Goal: Information Seeking & Learning: Learn about a topic

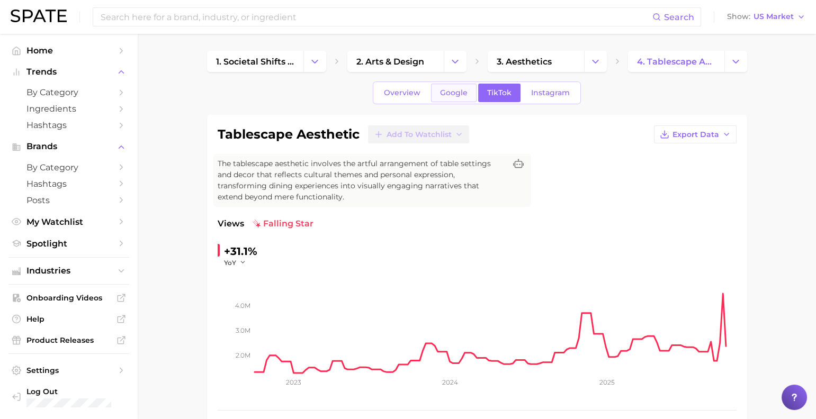
click at [440, 97] on span "Google" at bounding box center [454, 92] width 28 height 9
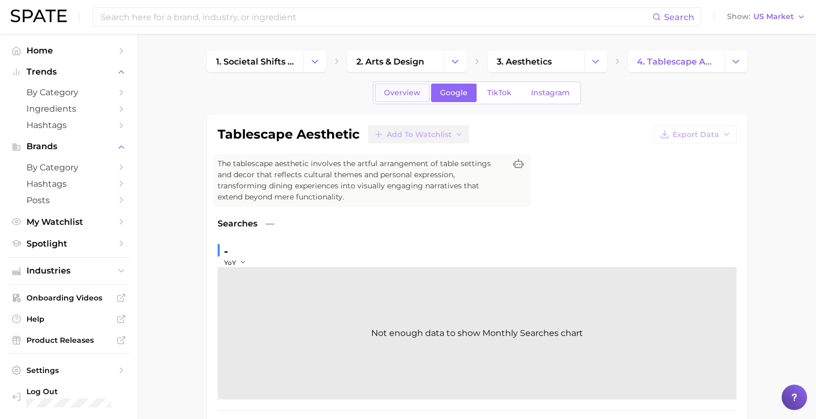
click at [407, 95] on link "Overview" at bounding box center [402, 93] width 55 height 19
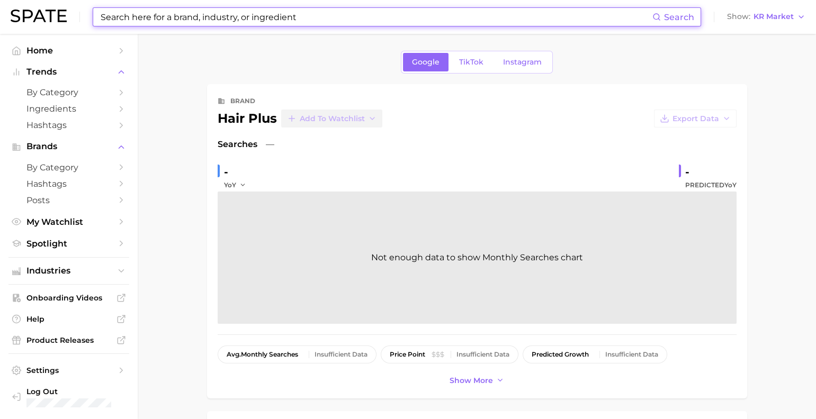
click at [209, 18] on input at bounding box center [375, 17] width 553 height 18
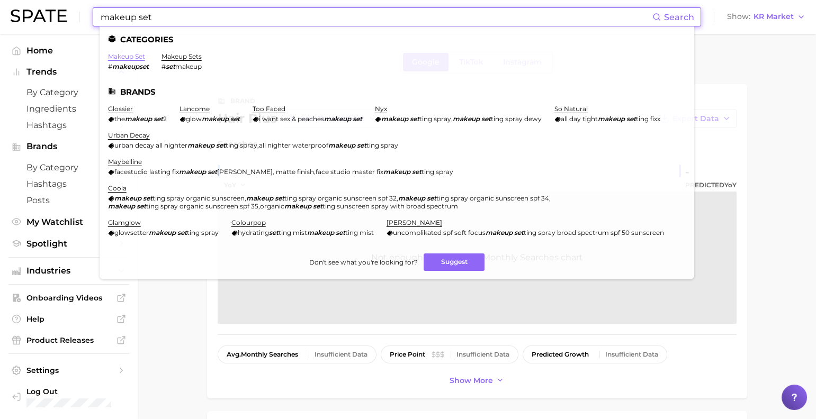
type input "makeup set"
click at [140, 58] on link "makeup set" at bounding box center [126, 56] width 37 height 8
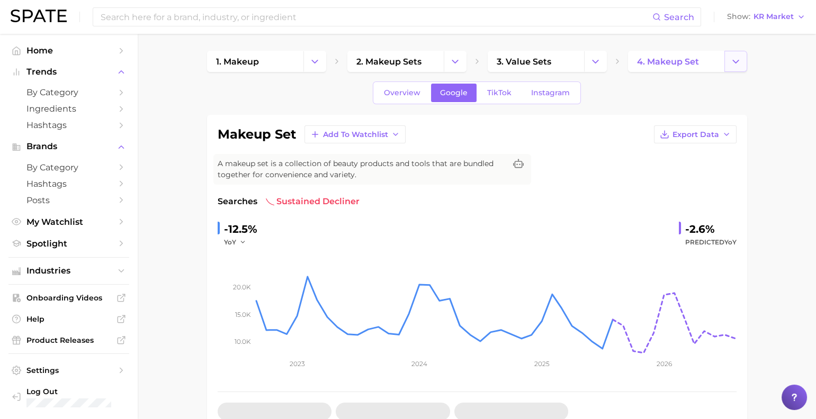
click at [733, 62] on icon "Change Category" at bounding box center [735, 61] width 11 height 11
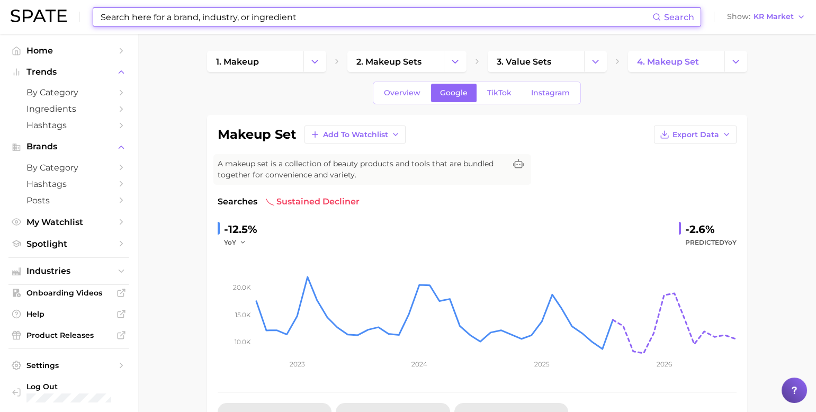
click at [316, 15] on input at bounding box center [375, 17] width 553 height 18
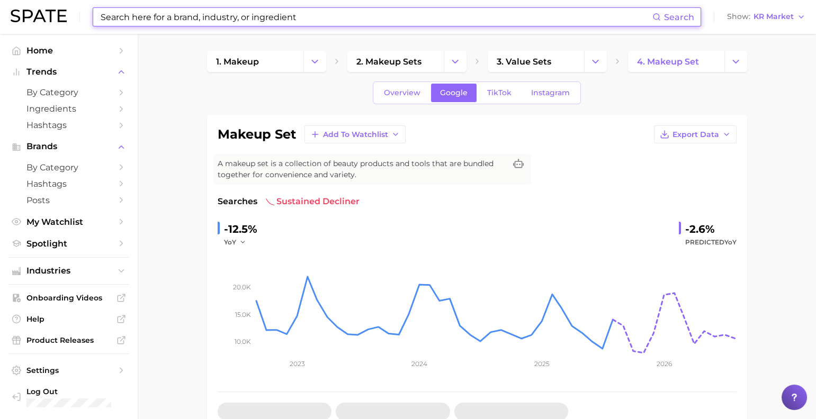
click at [302, 17] on input at bounding box center [375, 17] width 553 height 18
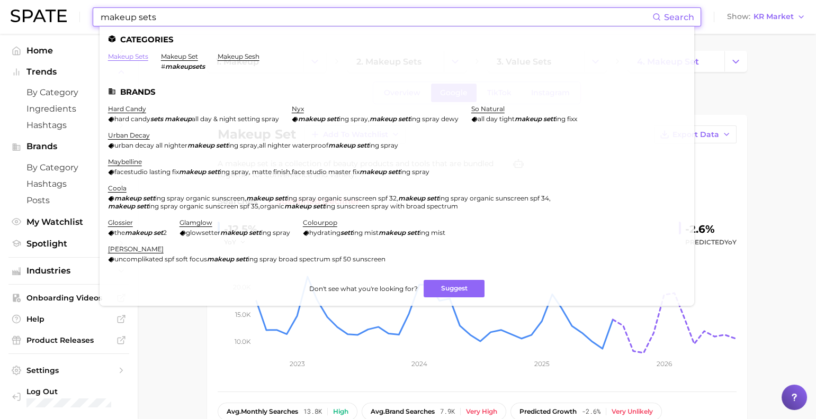
type input "makeup sets"
click at [135, 56] on link "makeup sets" at bounding box center [128, 56] width 40 height 8
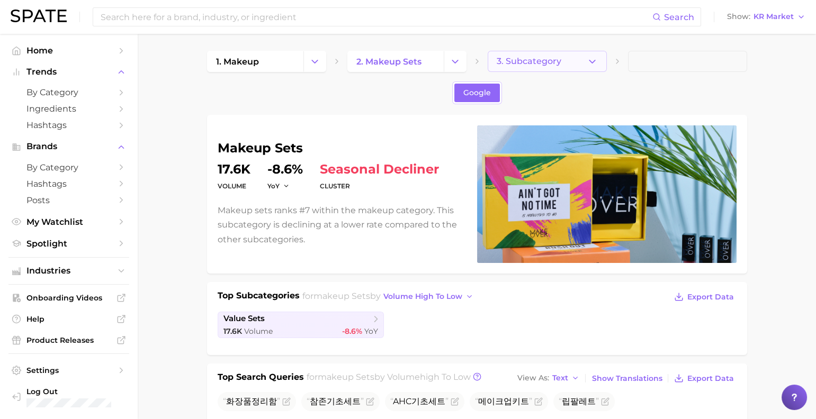
click at [512, 69] on button "3. Subcategory" at bounding box center [546, 61] width 119 height 21
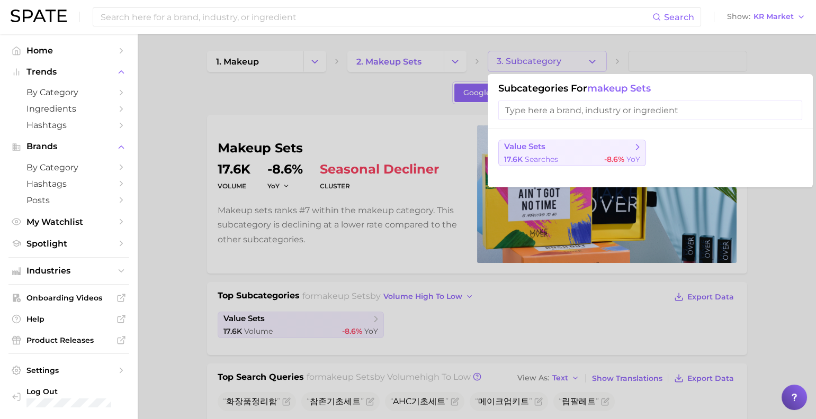
click at [545, 147] on span "value sets" at bounding box center [524, 147] width 41 height 10
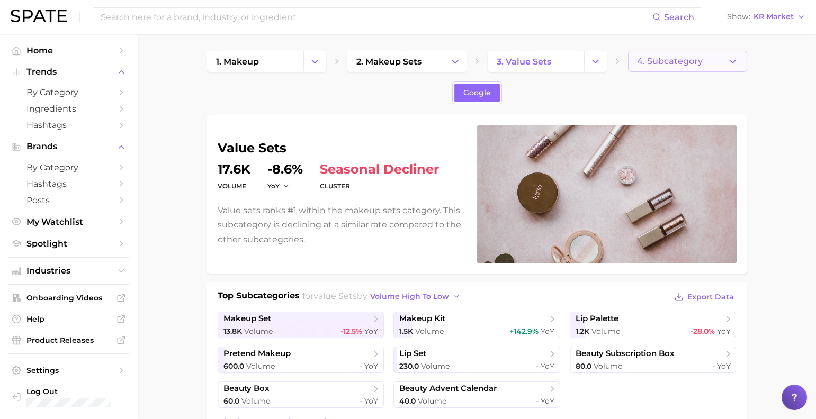
click at [676, 66] on span "4. Subcategory" at bounding box center [670, 62] width 66 height 10
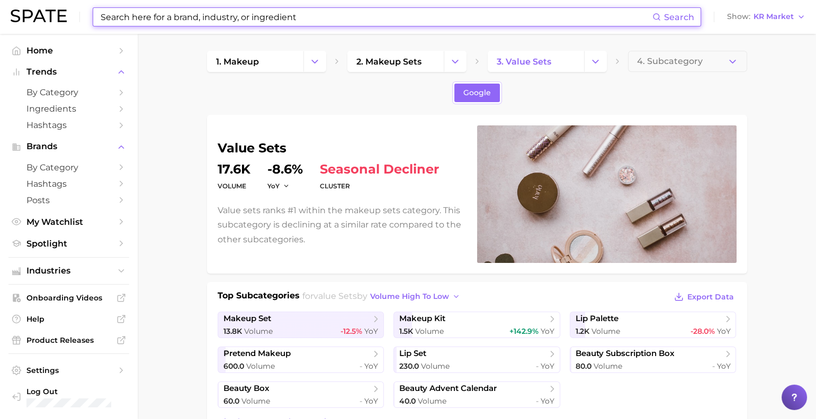
click at [524, 17] on input at bounding box center [375, 17] width 553 height 18
type input "ㄴ"
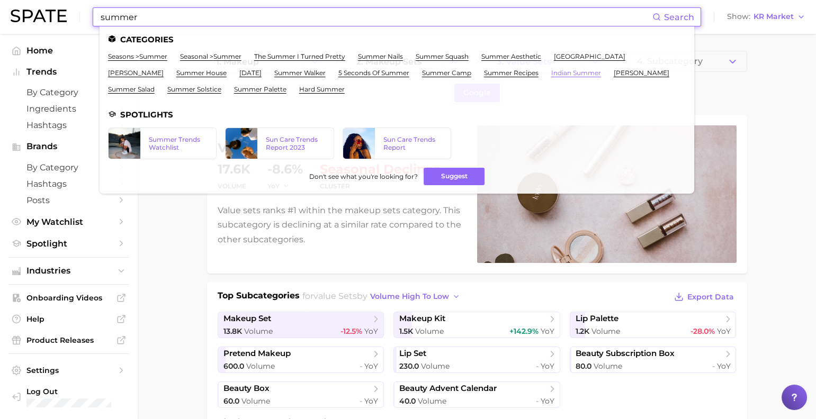
type input "summer"
click at [551, 77] on link "indian summer" at bounding box center [576, 73] width 50 height 8
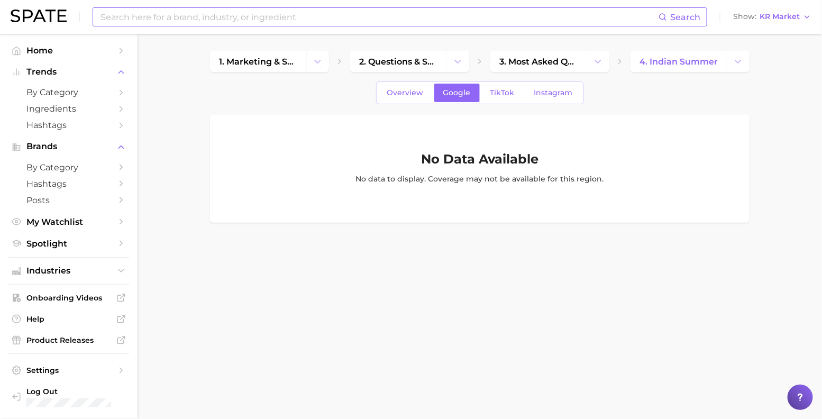
click at [272, 15] on input at bounding box center [378, 17] width 559 height 18
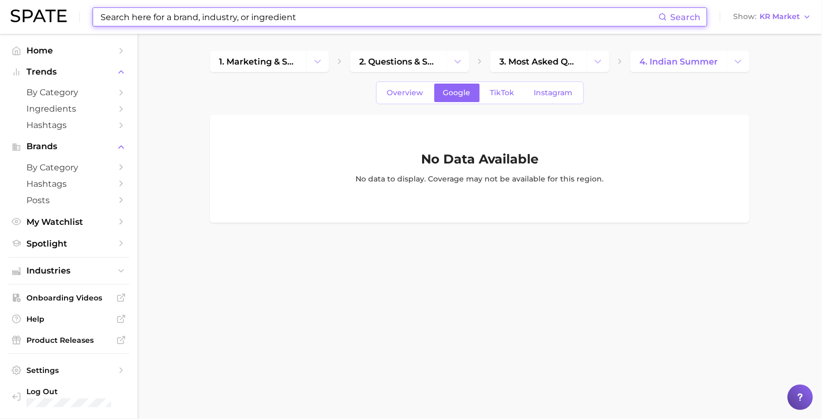
click at [277, 15] on input at bounding box center [378, 17] width 559 height 18
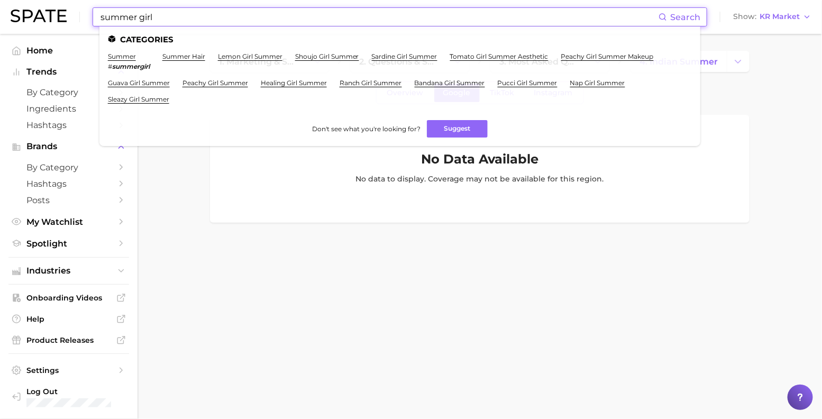
click at [235, 14] on input "summer girl" at bounding box center [378, 17] width 559 height 18
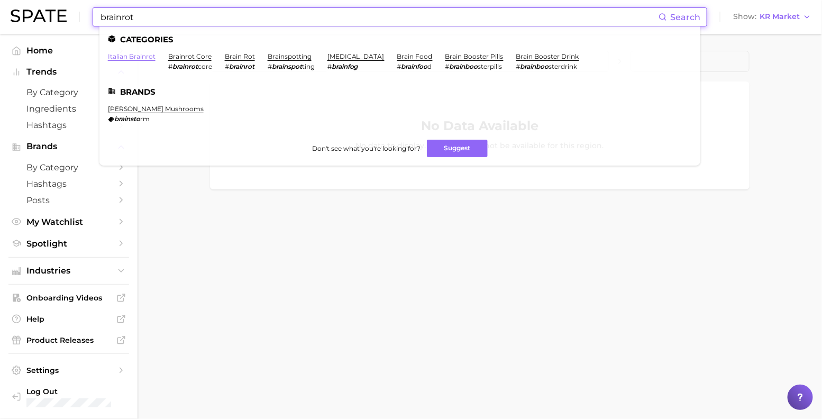
type input "brainrot"
click at [153, 58] on link "italian brainrot" at bounding box center [132, 56] width 48 height 8
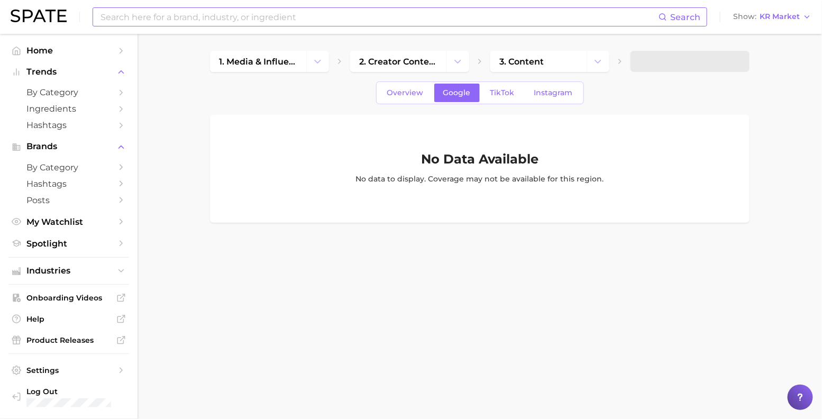
click at [743, 24] on div "Search Show KR Market" at bounding box center [411, 17] width 801 height 34
click at [757, 20] on span "Show" at bounding box center [745, 17] width 23 height 6
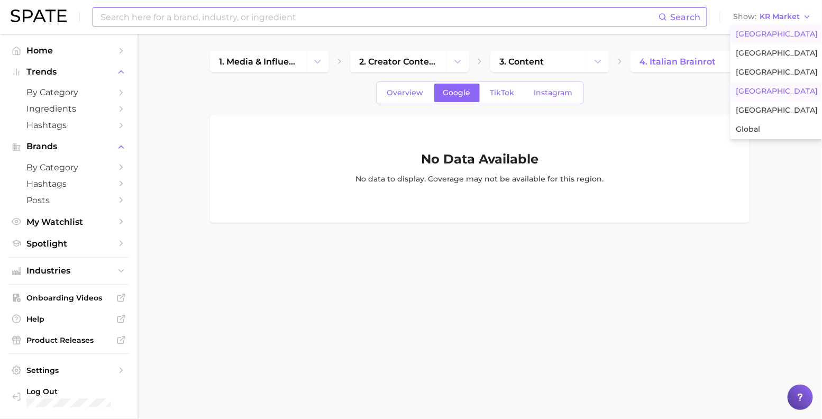
click at [773, 43] on button "[GEOGRAPHIC_DATA]" at bounding box center [777, 34] width 93 height 19
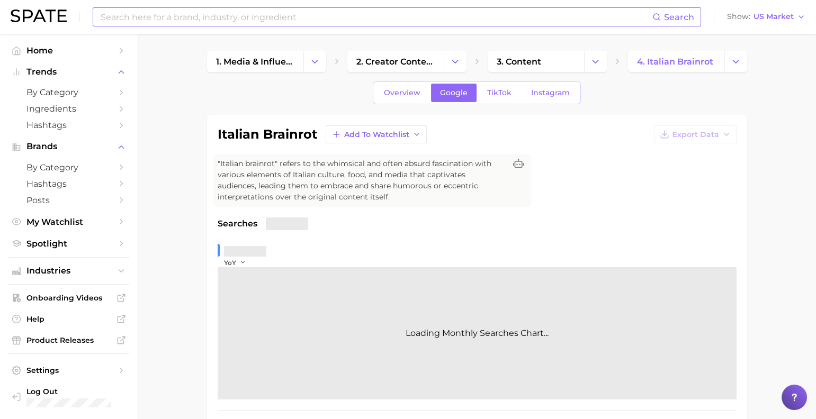
click at [225, 19] on input at bounding box center [375, 17] width 553 height 18
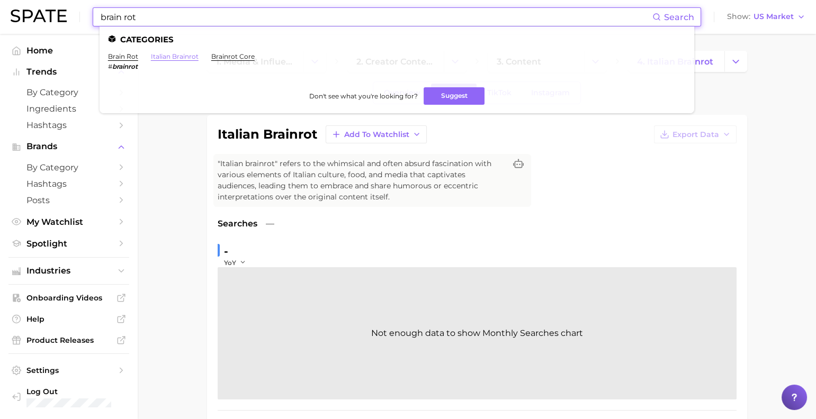
click at [198, 58] on link "italian brainrot" at bounding box center [175, 56] width 48 height 8
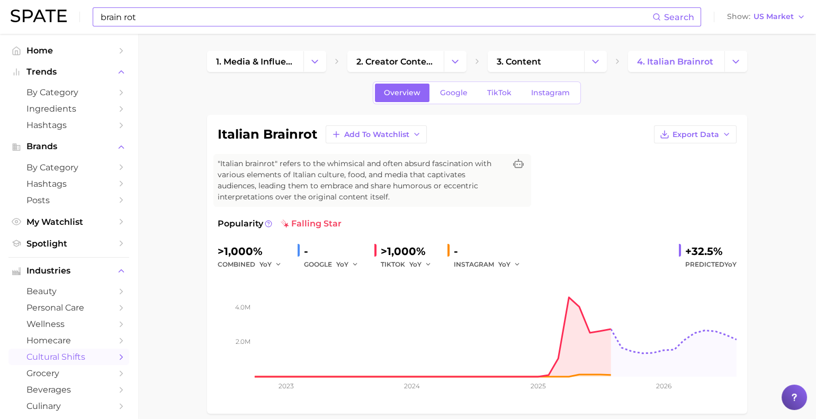
click at [218, 13] on input "brain rot" at bounding box center [375, 17] width 553 height 18
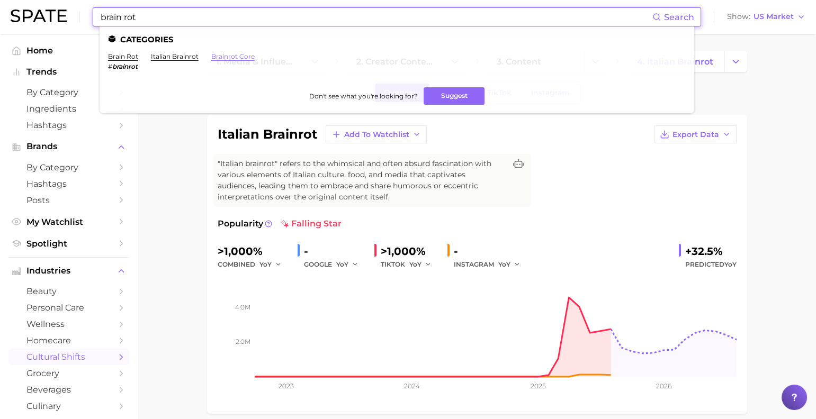
click at [252, 56] on link "brainrot core" at bounding box center [232, 56] width 43 height 8
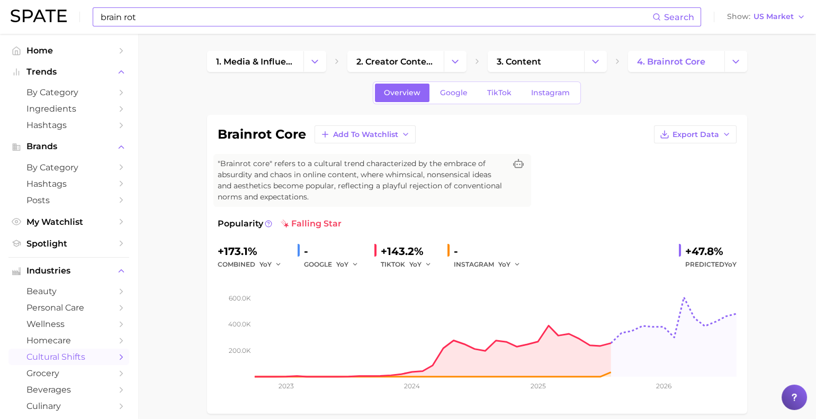
click at [225, 16] on input "brain rot" at bounding box center [375, 17] width 553 height 18
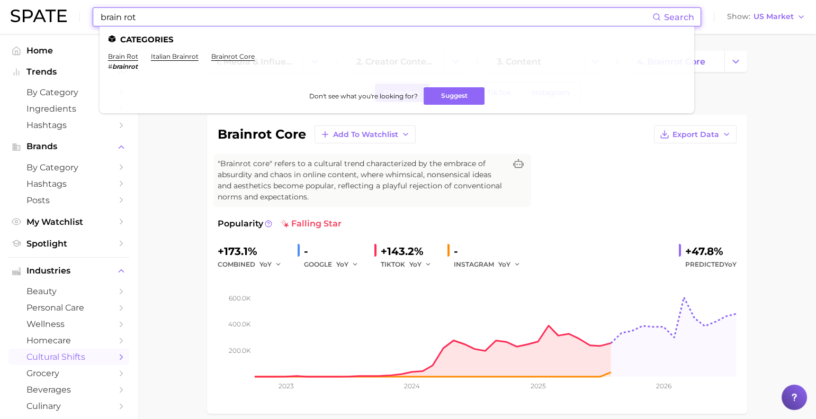
click at [225, 16] on input "brain rot" at bounding box center [375, 17] width 553 height 18
click at [226, 16] on input "brain rot" at bounding box center [375, 17] width 553 height 18
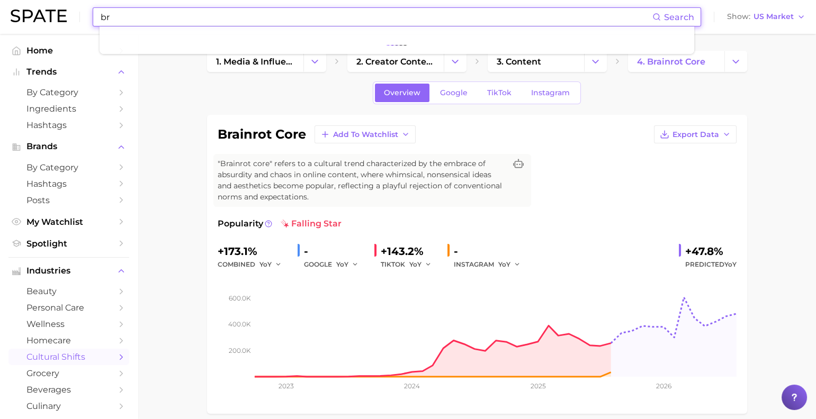
type input "b"
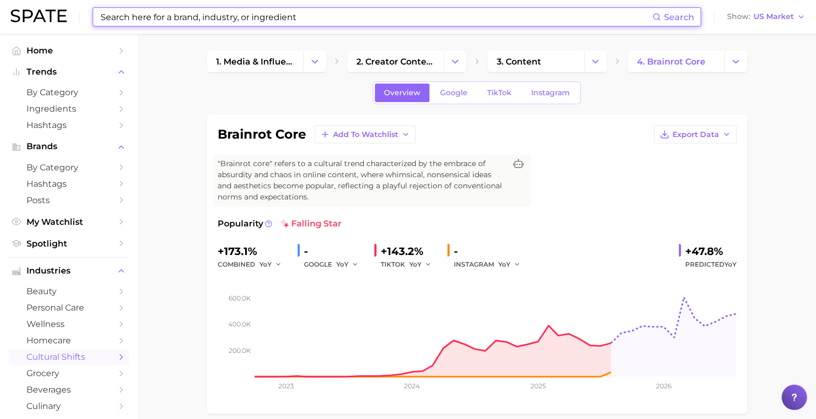
type input "n"
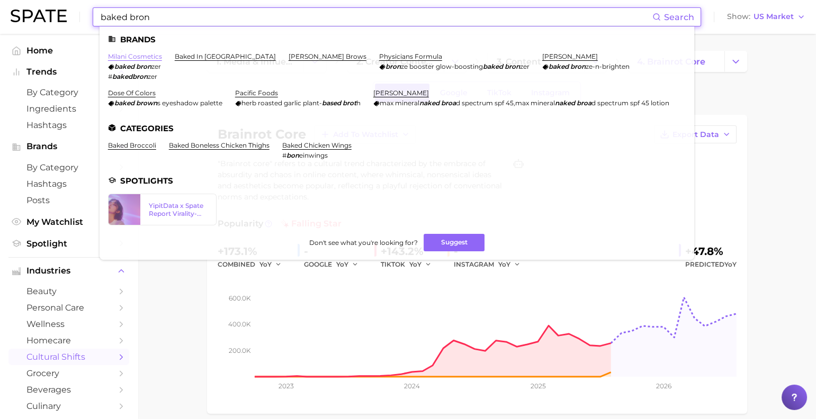
type input "baked bron"
click at [148, 55] on link "milani cosmetics" at bounding box center [135, 56] width 54 height 8
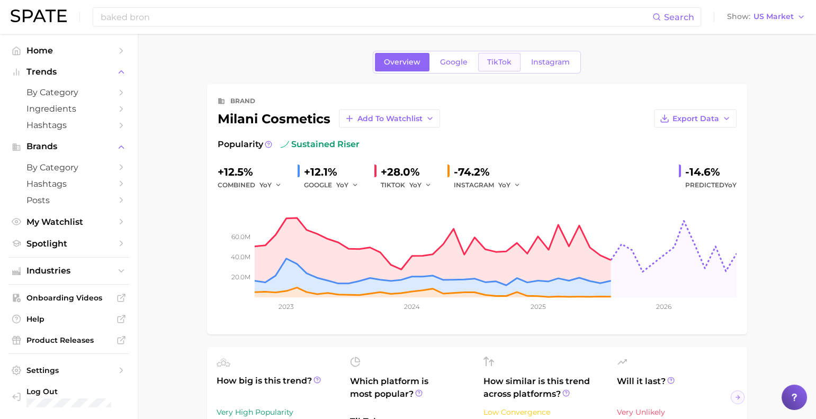
click at [506, 62] on span "TikTok" at bounding box center [499, 62] width 24 height 9
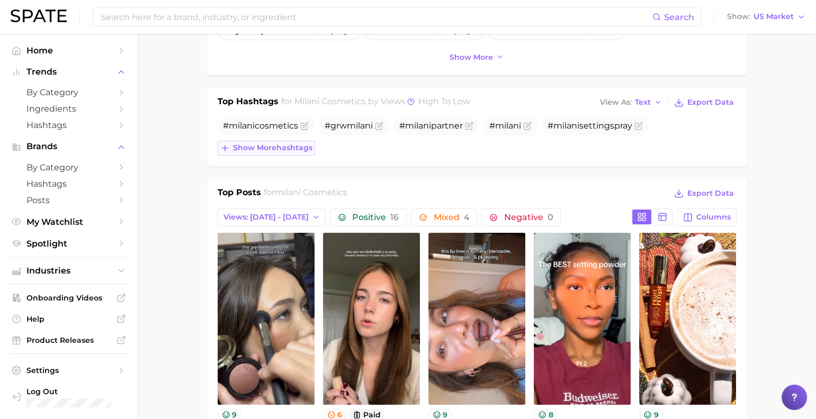
click at [284, 152] on span "Show more hashtags" at bounding box center [272, 147] width 79 height 9
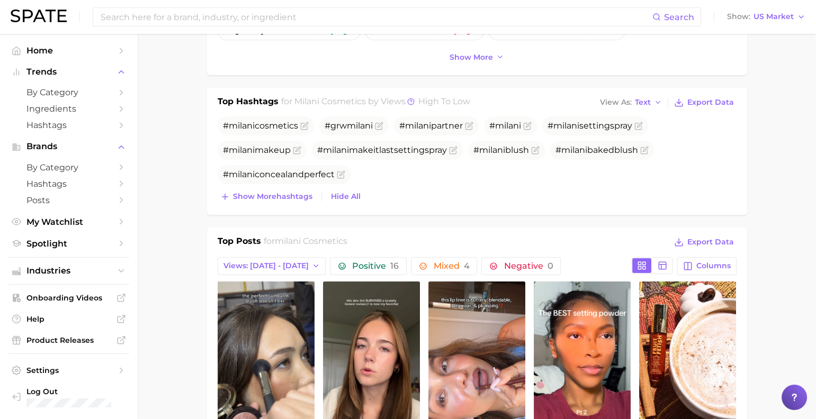
click at [275, 204] on div "# milani cosmetics #grw milani # milani partner # milani # milani settingspray …" at bounding box center [477, 160] width 519 height 88
click at [278, 201] on span "Show more hashtags" at bounding box center [272, 196] width 79 height 9
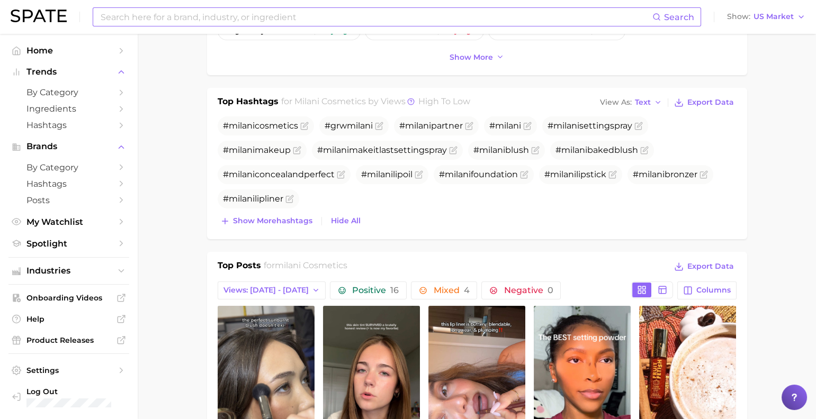
click at [292, 23] on input at bounding box center [375, 17] width 553 height 18
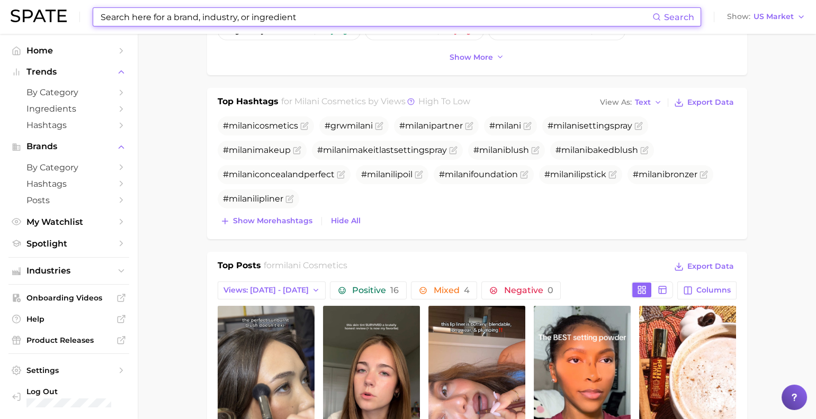
type input "ㄹ"
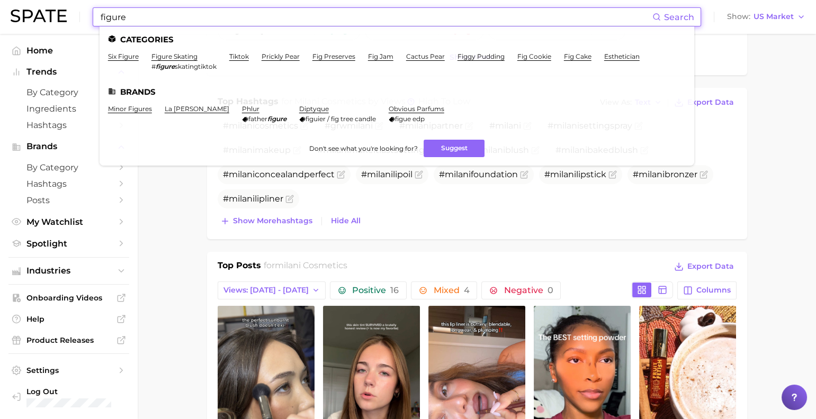
click at [153, 17] on input "figure" at bounding box center [375, 17] width 553 height 18
click at [155, 16] on input "figure" at bounding box center [375, 17] width 553 height 18
click at [156, 16] on input "figure" at bounding box center [375, 17] width 553 height 18
click at [157, 15] on input "figure" at bounding box center [375, 17] width 553 height 18
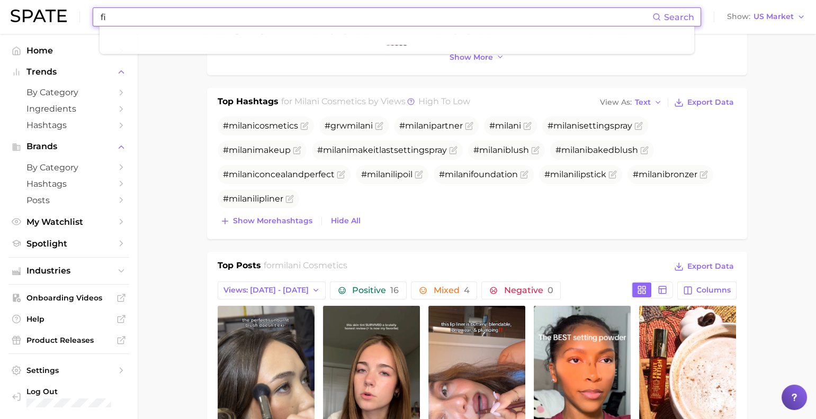
type input "f"
type input "tok"
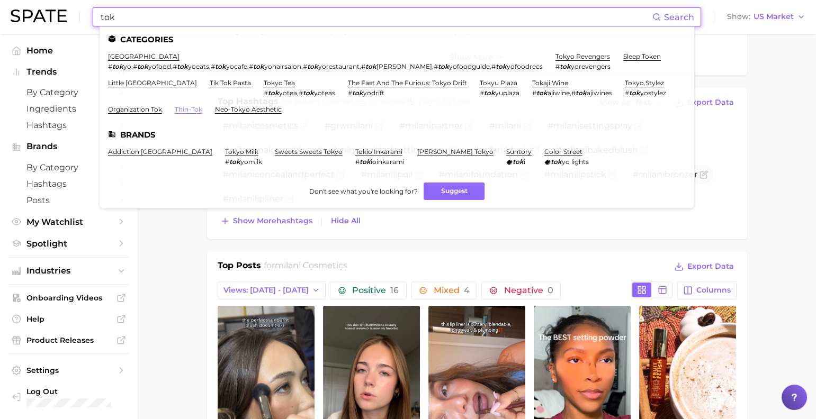
click at [198, 113] on link "thin-tok" at bounding box center [189, 109] width 28 height 8
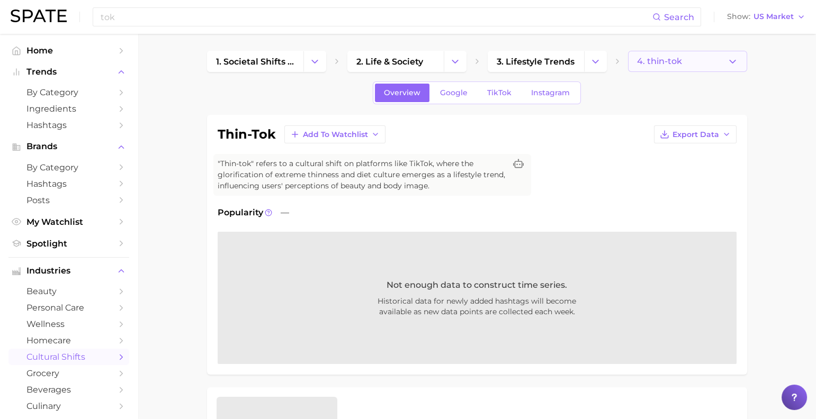
click at [693, 63] on button "4. thin-tok" at bounding box center [687, 61] width 119 height 21
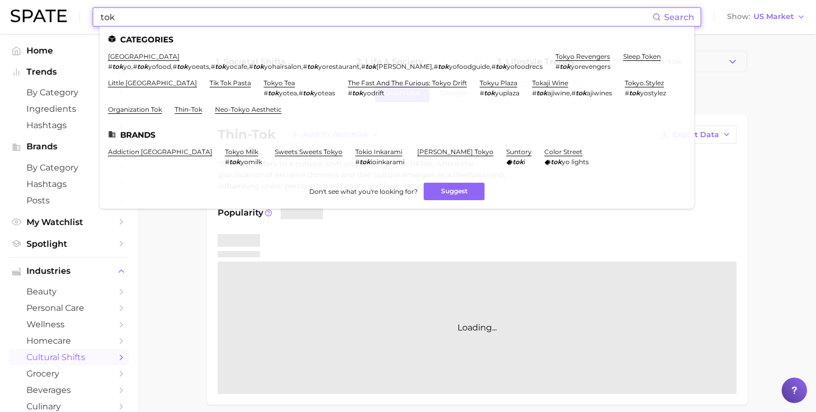
click at [356, 20] on input "tok" at bounding box center [375, 17] width 553 height 18
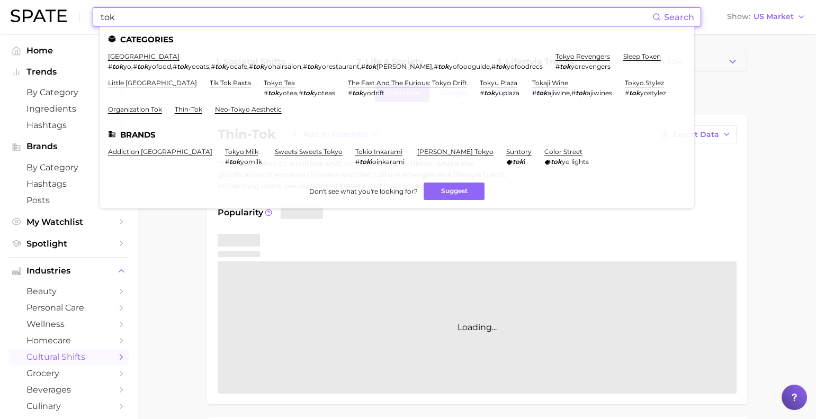
click at [356, 20] on input "tok" at bounding box center [375, 17] width 553 height 18
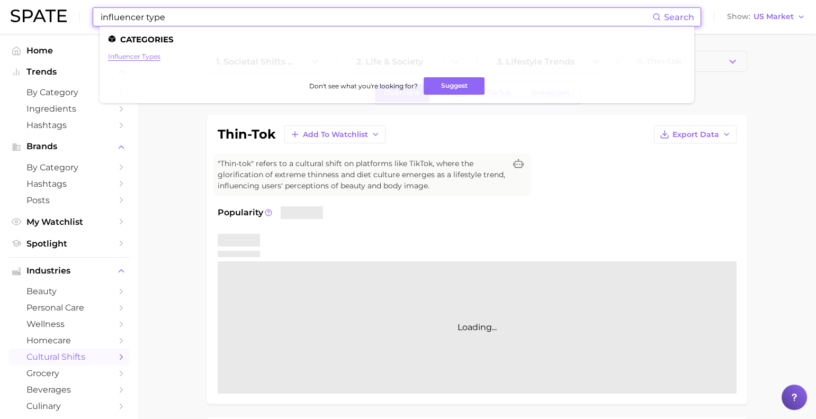
type input "influencer type"
click at [160, 56] on link "influencer types" at bounding box center [134, 56] width 52 height 8
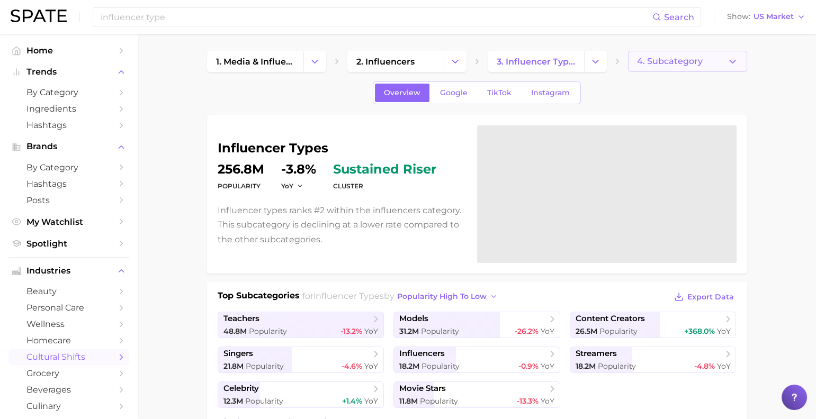
click at [645, 69] on button "4. Subcategory" at bounding box center [687, 61] width 119 height 21
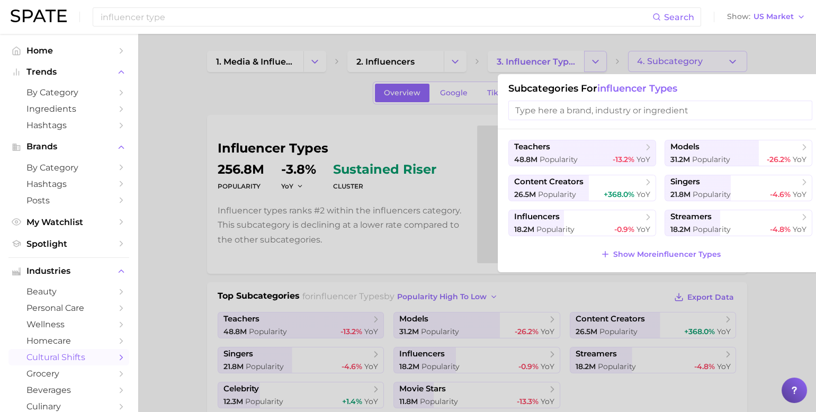
drag, startPoint x: 591, startPoint y: 62, endPoint x: 600, endPoint y: 64, distance: 9.1
click at [591, 62] on div at bounding box center [408, 206] width 816 height 412
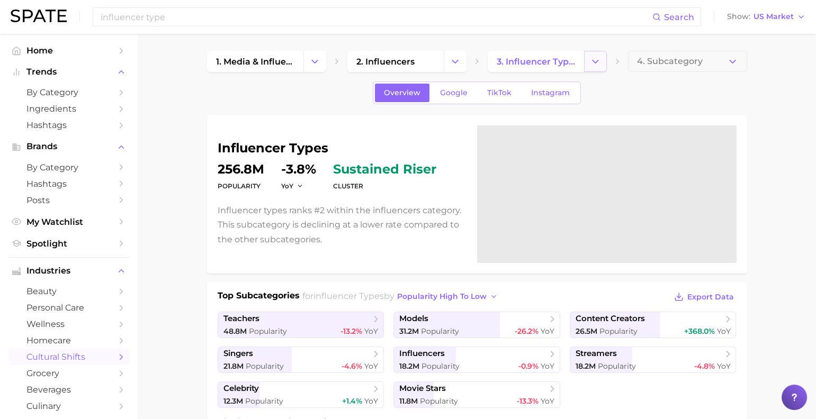
click at [602, 65] on button "Change Category" at bounding box center [595, 61] width 23 height 21
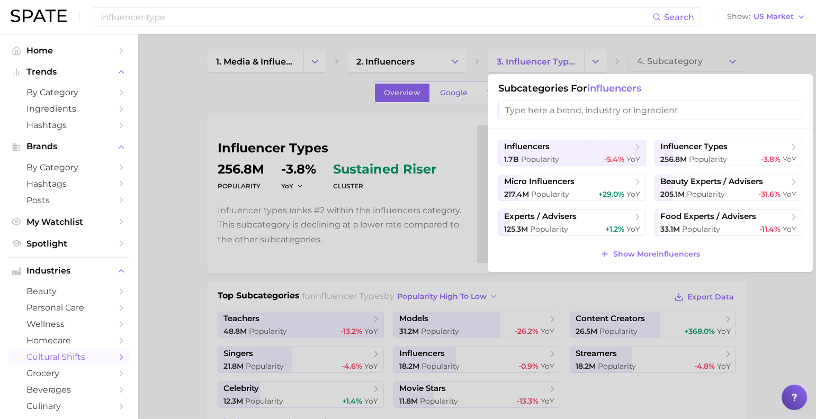
click at [655, 261] on button "Show More influencers" at bounding box center [649, 254] width 105 height 15
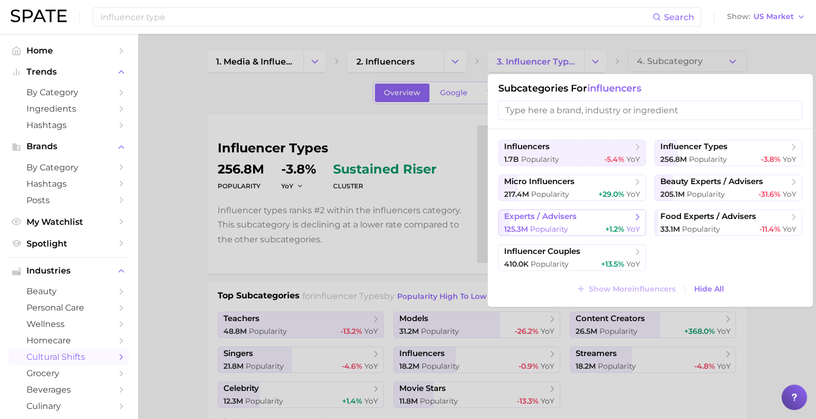
click at [605, 234] on span "+1.2%" at bounding box center [614, 229] width 19 height 10
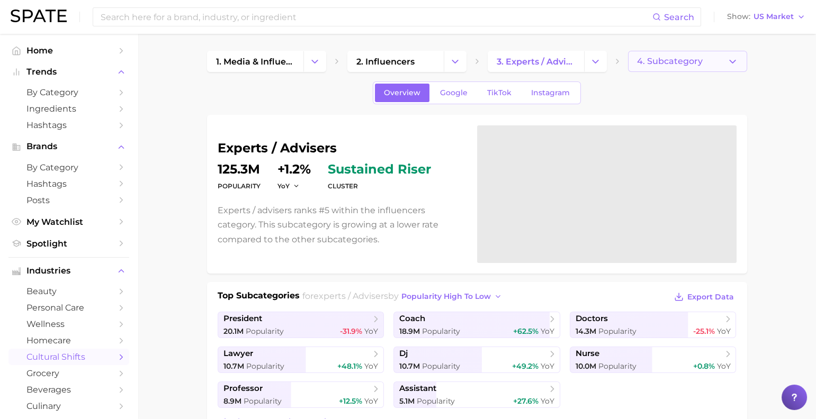
click at [718, 58] on button "4. Subcategory" at bounding box center [687, 61] width 119 height 21
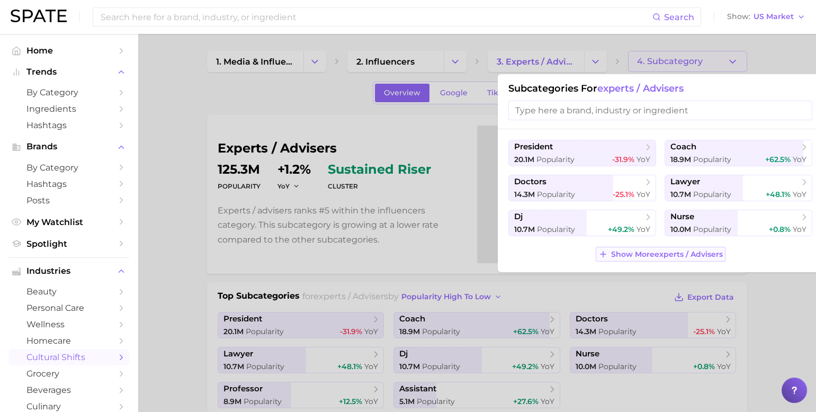
click at [677, 259] on span "Show More experts / advisers" at bounding box center [667, 254] width 112 height 9
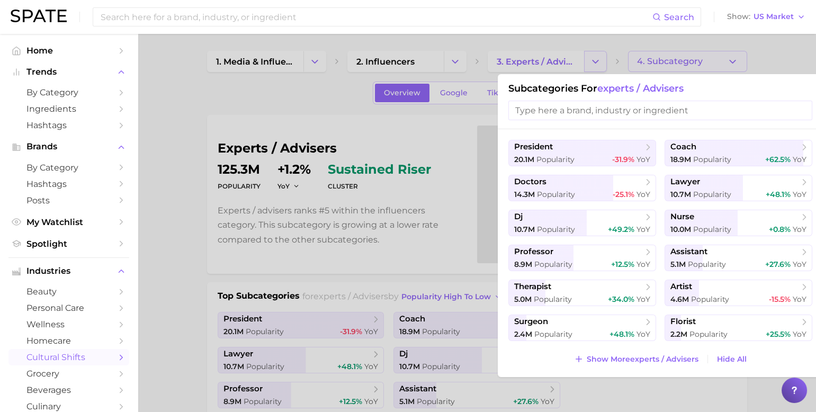
click at [590, 70] on div at bounding box center [408, 206] width 816 height 412
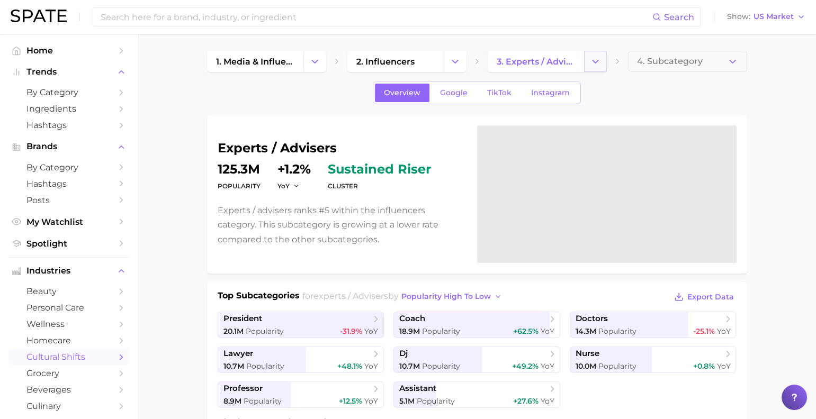
click at [596, 64] on icon "Change Category" at bounding box center [595, 61] width 11 height 11
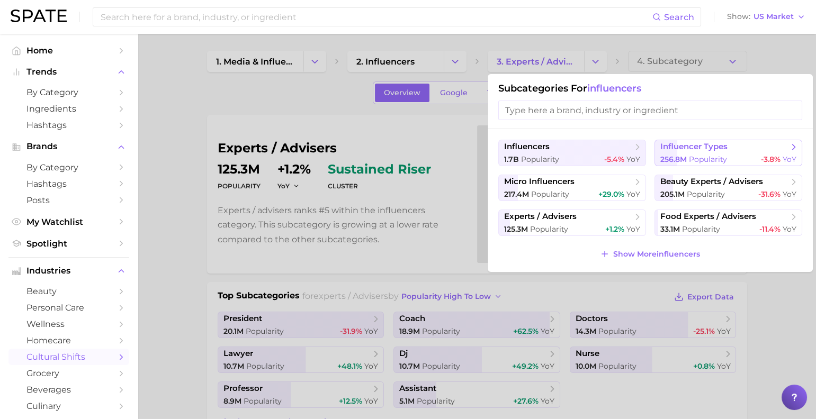
click at [699, 145] on span "influencer types" at bounding box center [693, 147] width 67 height 10
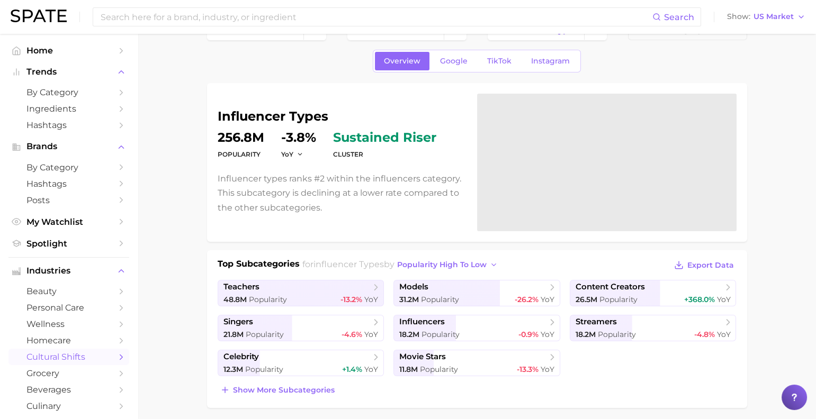
scroll to position [87, 0]
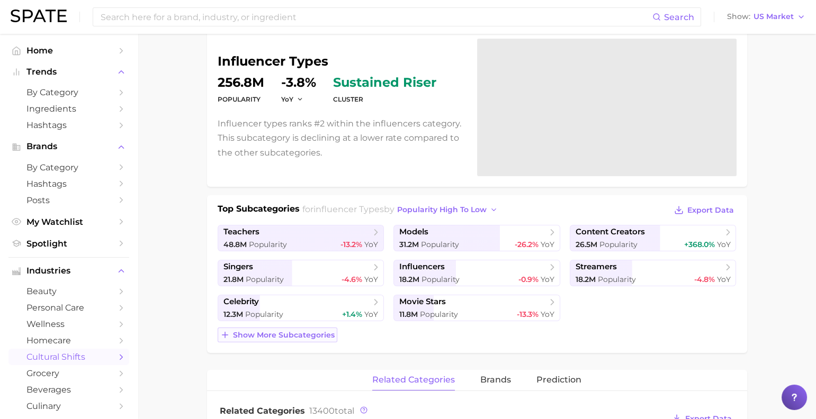
click at [288, 342] on button "Show more subcategories" at bounding box center [278, 335] width 120 height 15
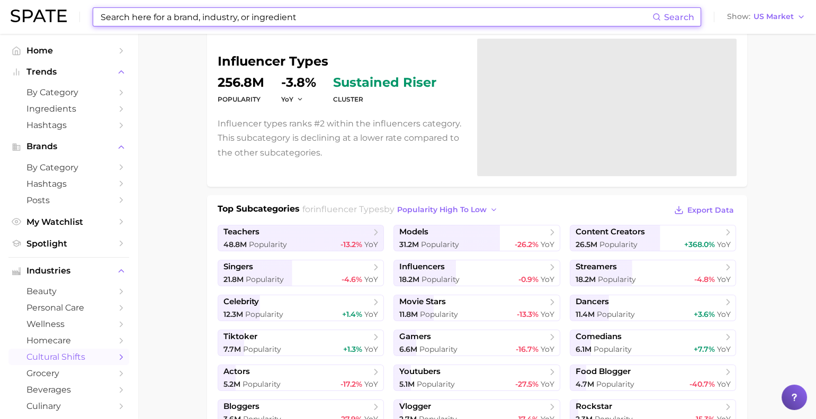
click at [235, 22] on input at bounding box center [375, 17] width 553 height 18
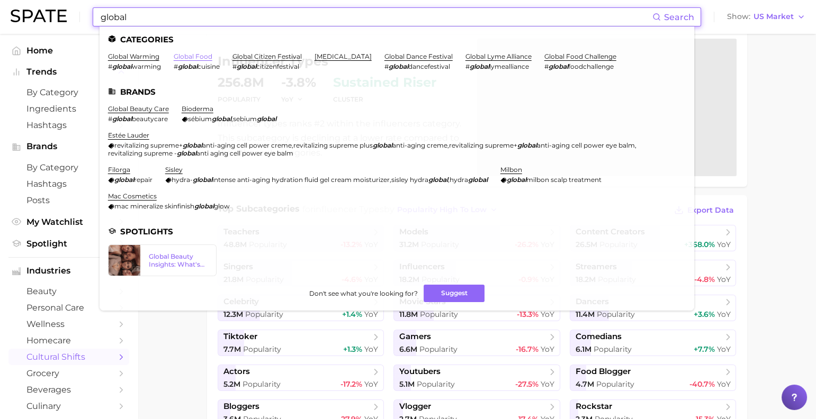
type input "global"
click at [210, 57] on link "global food" at bounding box center [193, 56] width 39 height 8
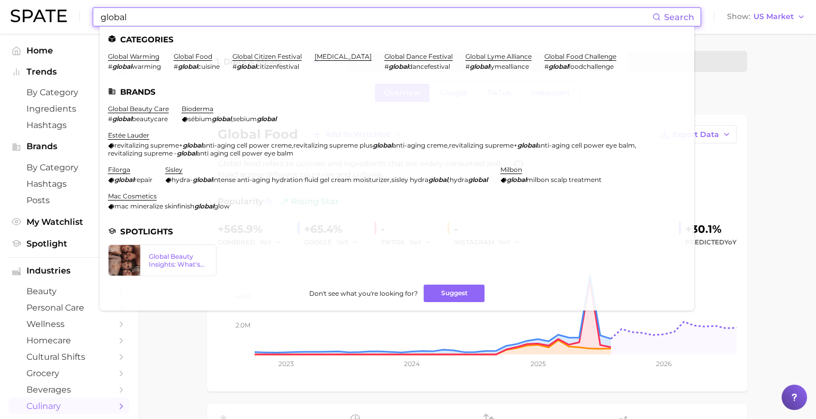
click at [188, 22] on input "global" at bounding box center [375, 17] width 553 height 18
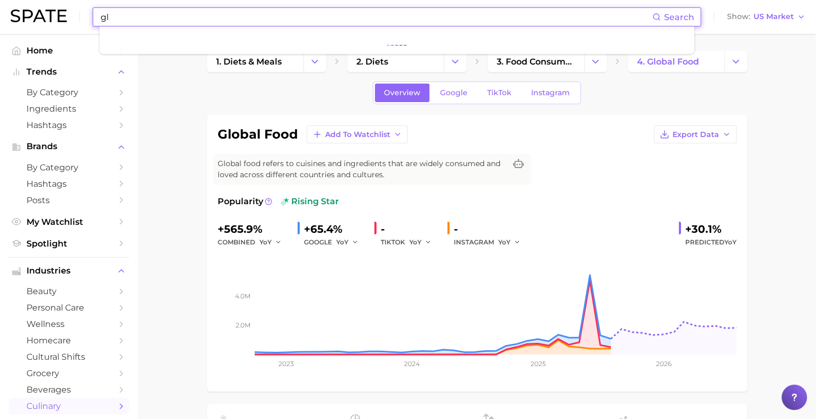
type input "g"
type input "n"
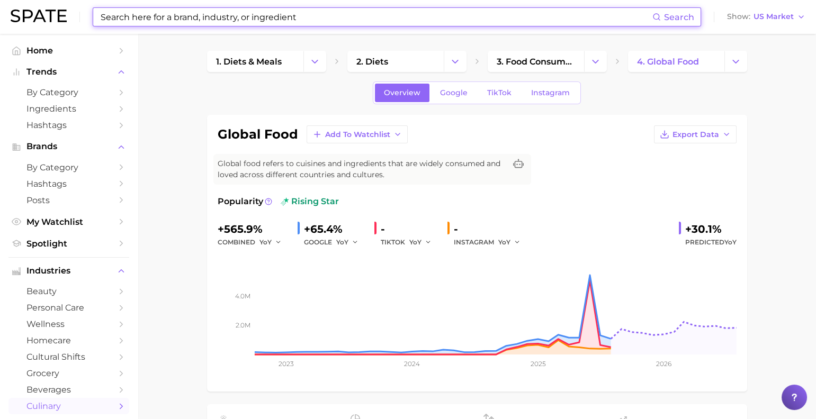
click at [228, 21] on input at bounding box center [375, 17] width 553 height 18
paste input "hair removal oil"
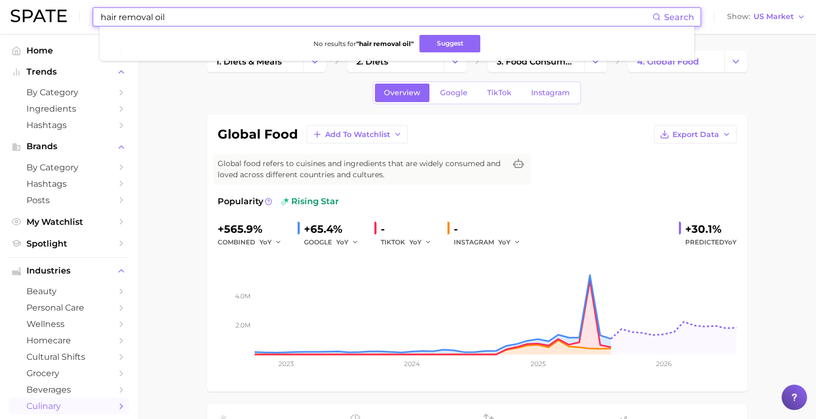
click at [312, 17] on input "hair removal oil" at bounding box center [375, 17] width 553 height 18
paste input "ello kitty"
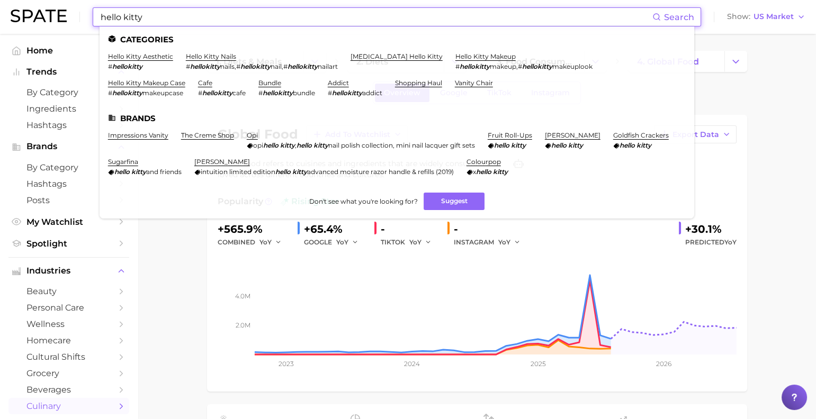
click at [224, 25] on input "hello kitty" at bounding box center [375, 17] width 553 height 18
click at [225, 22] on input "hello kitty" at bounding box center [375, 17] width 553 height 18
click at [225, 21] on input "hello kitty" at bounding box center [375, 17] width 553 height 18
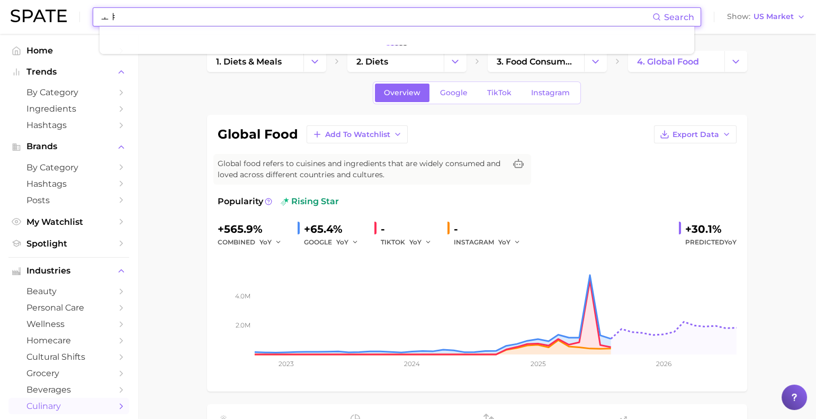
type input "ㅗ"
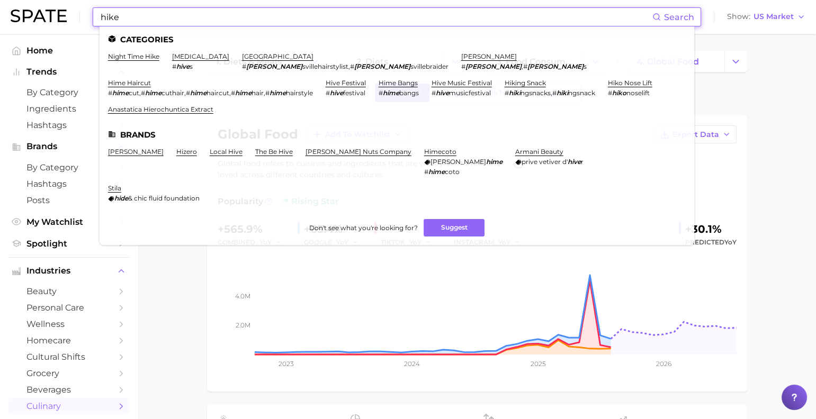
click at [203, 17] on input "hike" at bounding box center [375, 17] width 553 height 18
click at [204, 17] on input "hike" at bounding box center [375, 17] width 553 height 18
paste input "disney"
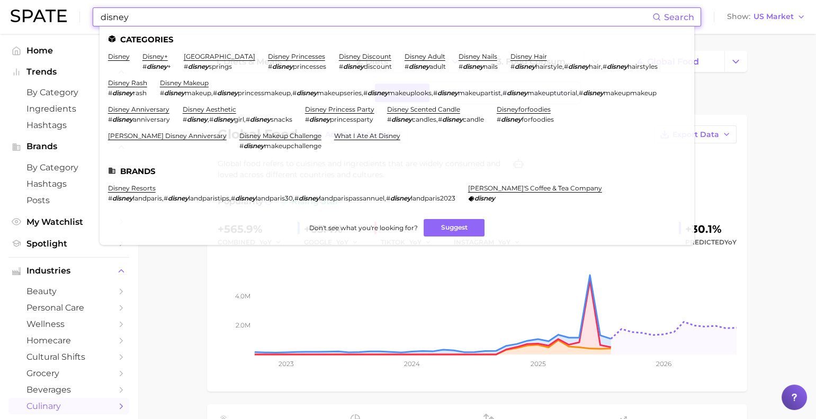
click at [121, 58] on ul "Categories disney disney+ # disney + disney springs # disney springs disney pri…" at bounding box center [396, 135] width 594 height 219
click at [125, 57] on link "disney" at bounding box center [119, 56] width 22 height 8
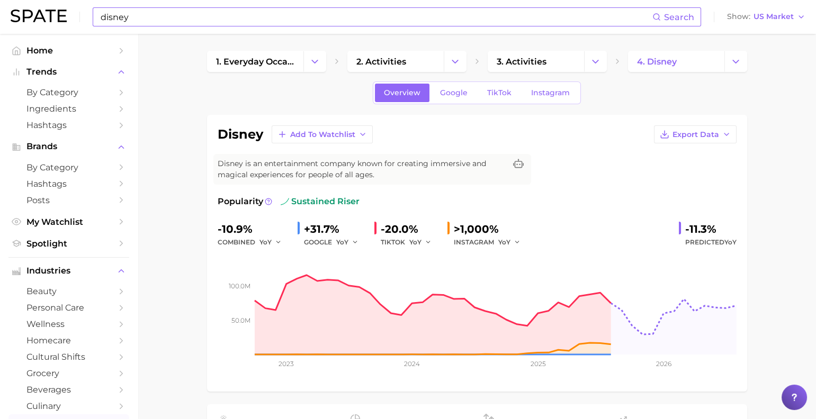
click at [309, 22] on input "disney" at bounding box center [375, 17] width 553 height 18
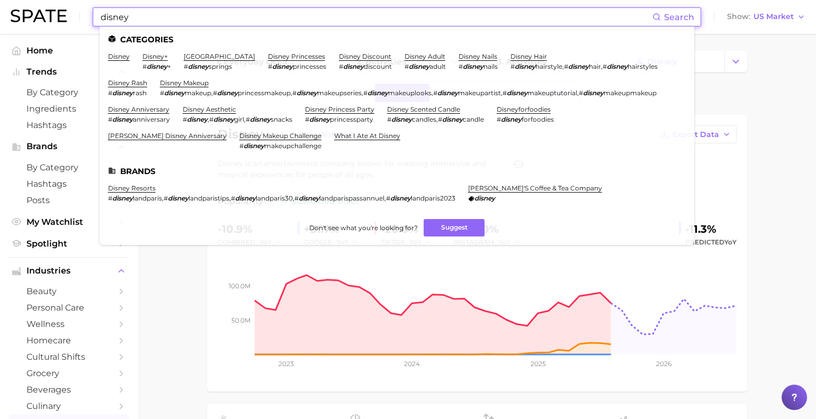
click at [309, 22] on input "disney" at bounding box center [375, 17] width 553 height 18
click at [310, 22] on input "disney" at bounding box center [375, 17] width 553 height 18
paste input "exosome"
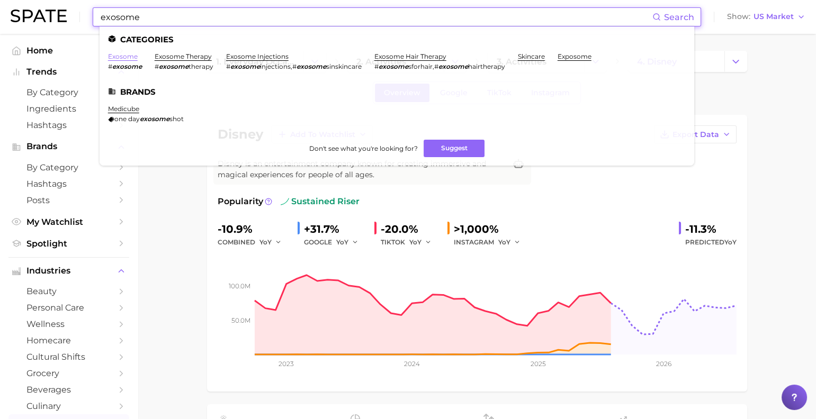
type input "exosome"
click at [138, 57] on link "exosome" at bounding box center [123, 56] width 30 height 8
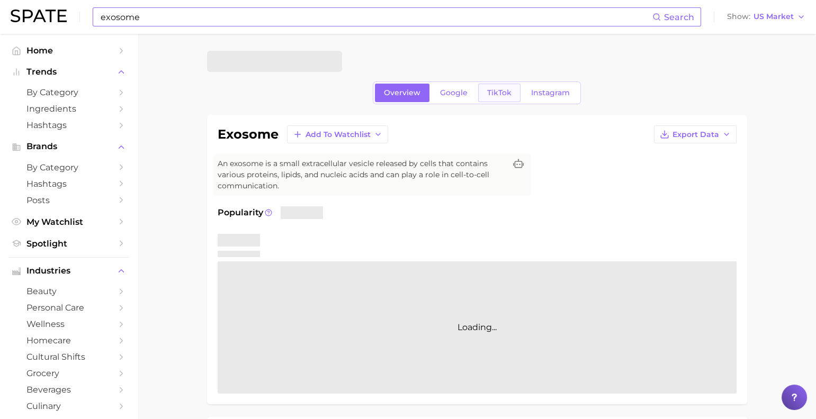
click at [508, 90] on link "TikTok" at bounding box center [499, 93] width 42 height 19
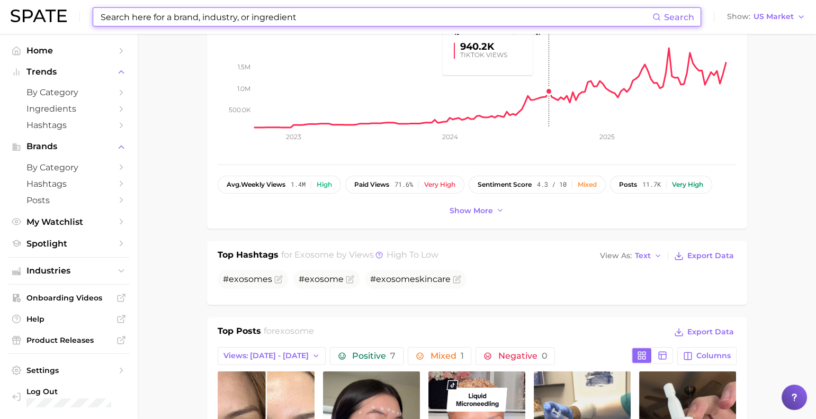
scroll to position [278, 0]
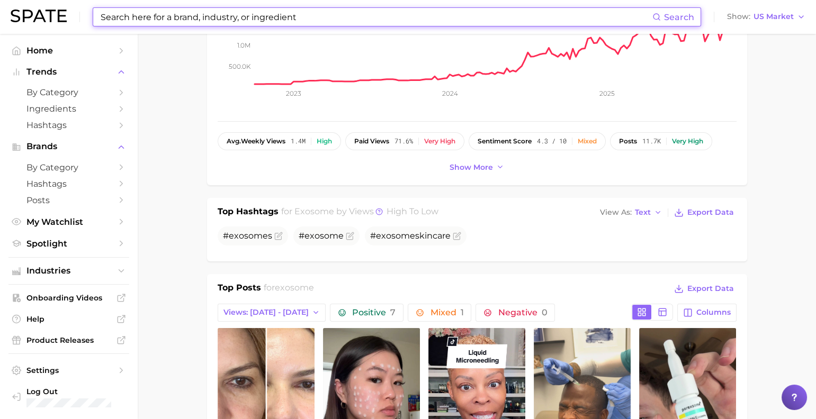
click at [347, 19] on input at bounding box center [375, 17] width 553 height 18
paste input "moomin"
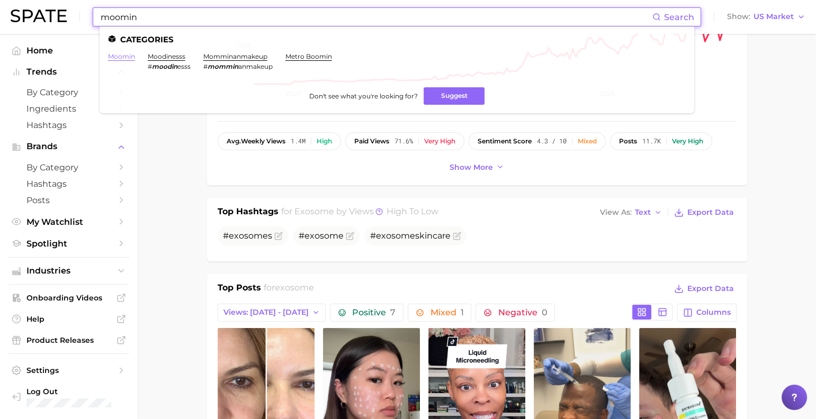
type input "moomin"
click at [135, 58] on link "moomin" at bounding box center [121, 56] width 27 height 8
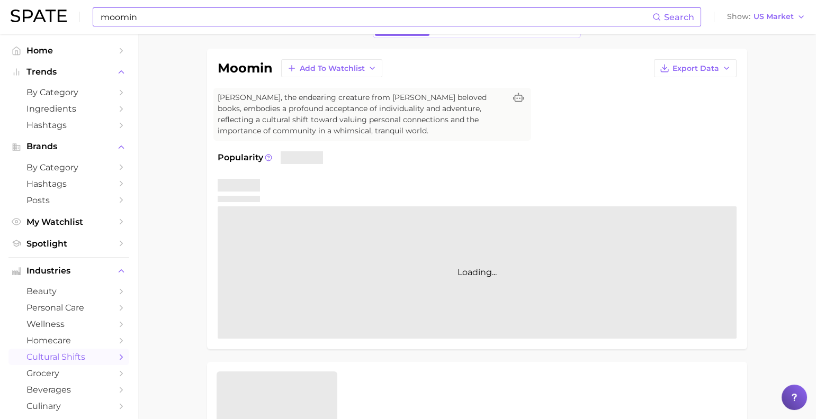
scroll to position [48, 0]
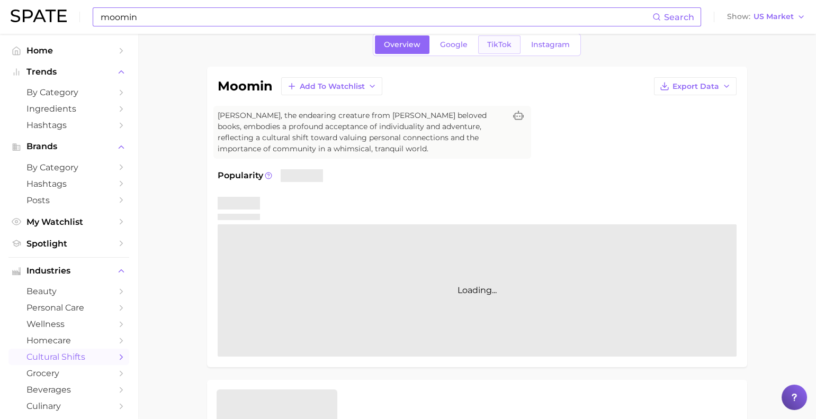
click at [500, 54] on link "TikTok" at bounding box center [499, 44] width 42 height 19
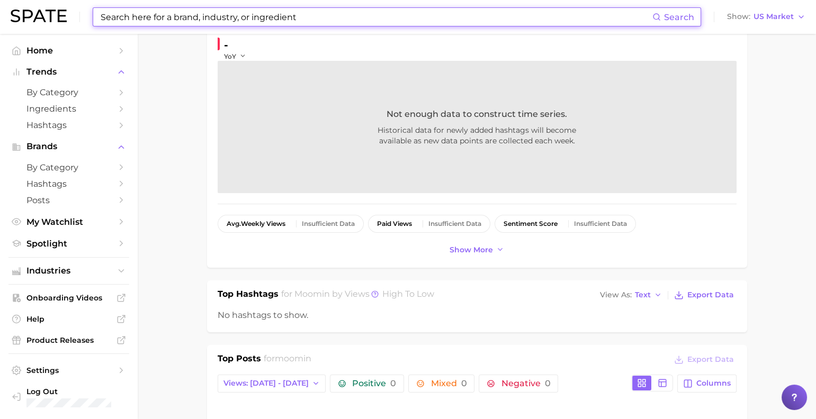
scroll to position [232, 0]
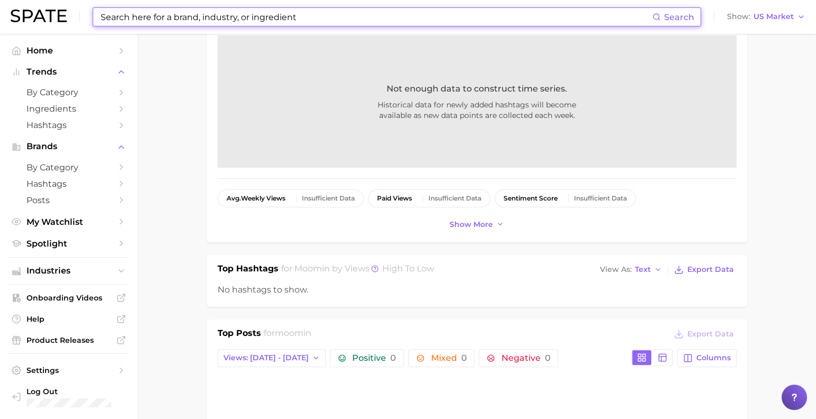
click at [268, 22] on input at bounding box center [375, 17] width 553 height 18
click at [269, 20] on input at bounding box center [375, 17] width 553 height 18
paste input "apple picking float therapy"
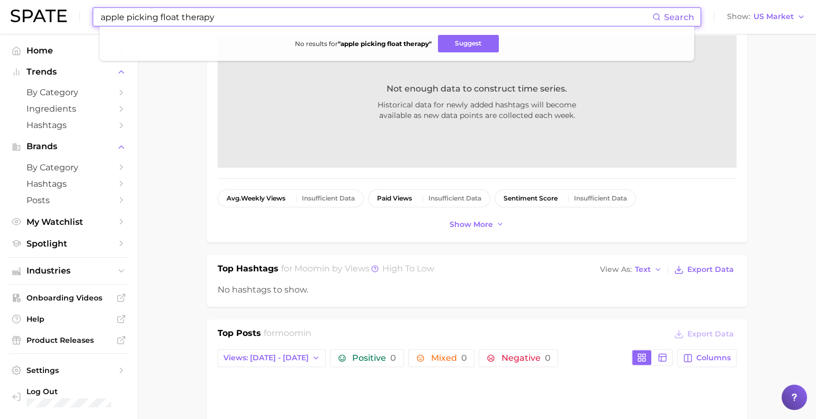
drag, startPoint x: 173, startPoint y: 19, endPoint x: 261, endPoint y: 21, distance: 88.4
click at [261, 21] on input "apple picking float therapy" at bounding box center [375, 17] width 553 height 18
click at [227, 17] on input "apple picking" at bounding box center [375, 17] width 553 height 18
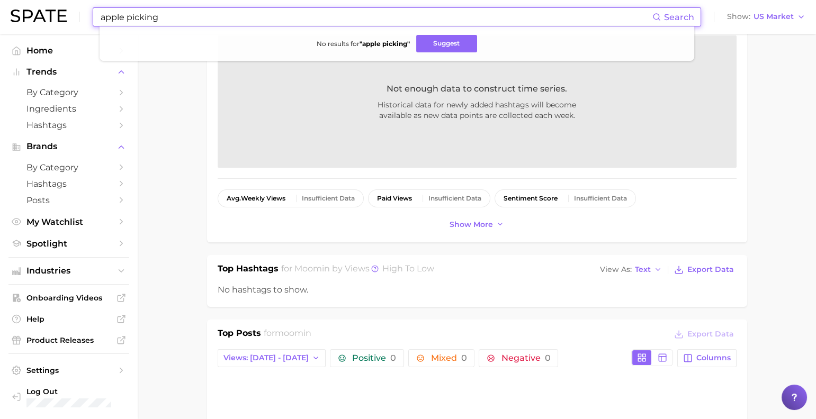
paste input "#grief"
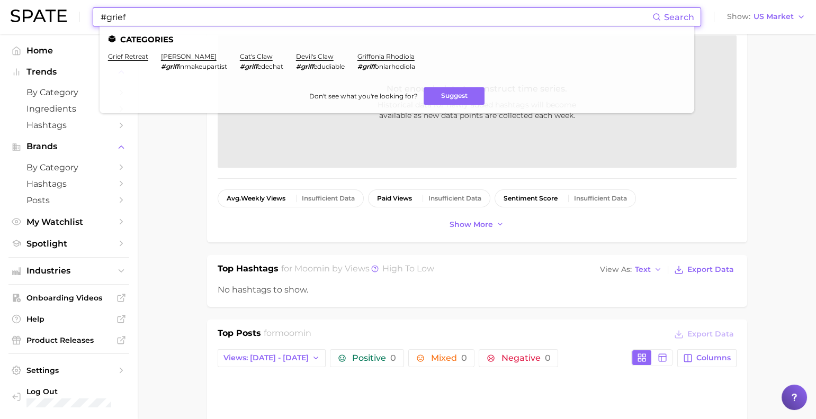
click at [259, 25] on input "#grief" at bounding box center [375, 17] width 553 height 18
click at [261, 22] on input "#grief" at bounding box center [375, 17] width 553 height 18
paste input "orange [MEDICAL_DATA]"
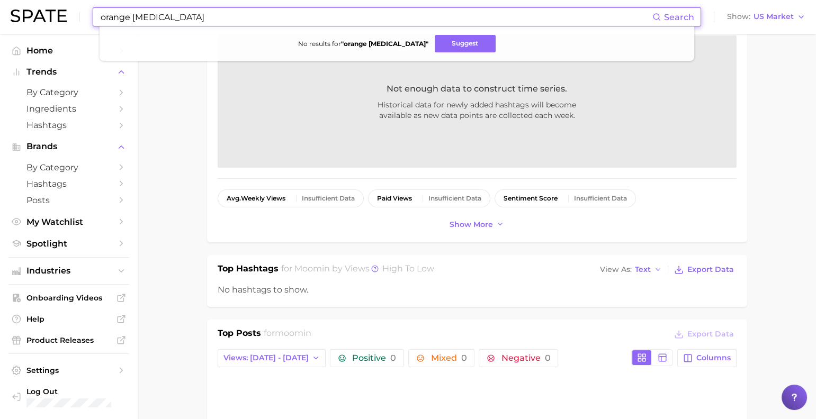
click at [291, 17] on input "orange [MEDICAL_DATA]" at bounding box center [375, 17] width 553 height 18
paste input "#traumatok"
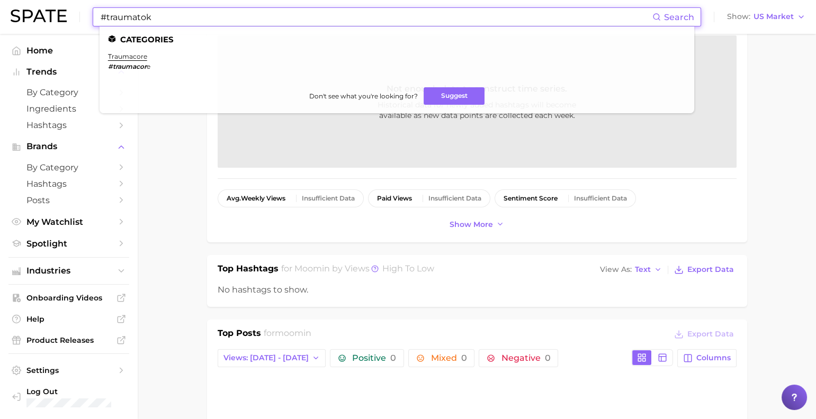
click at [255, 20] on input "#traumatok" at bounding box center [375, 17] width 553 height 18
type input "ㄹ"
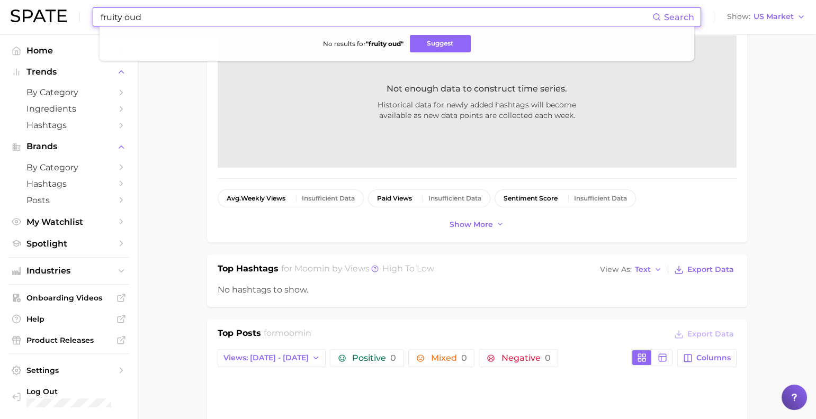
click at [273, 17] on input "fruity oud" at bounding box center [375, 17] width 553 height 18
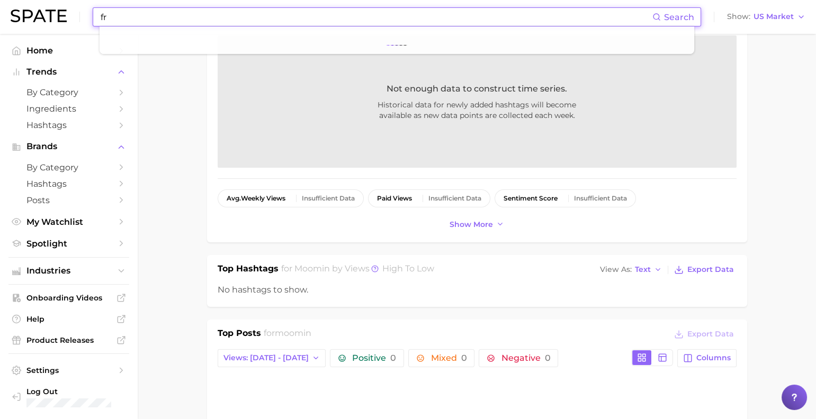
type input "f"
type input "ㄴ"
type input "scent"
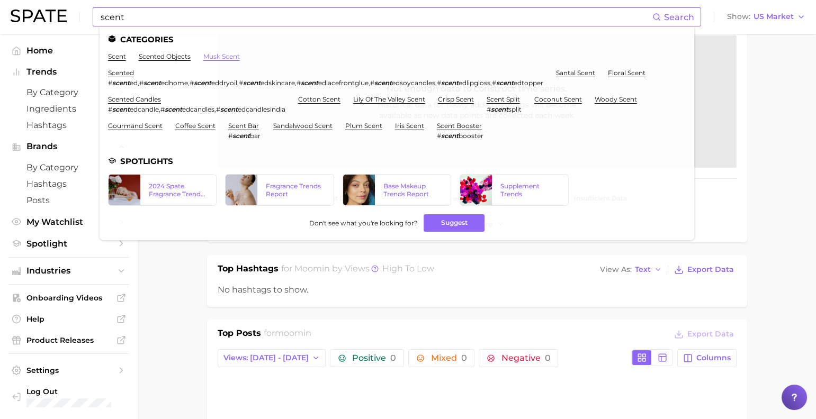
click at [238, 59] on link "musk scent" at bounding box center [221, 56] width 37 height 8
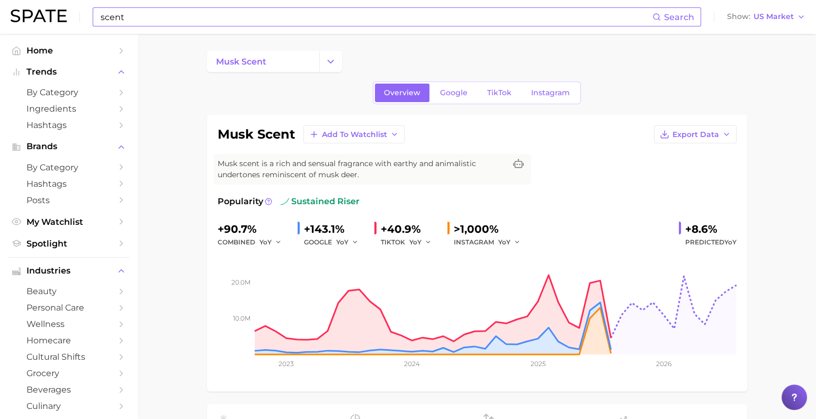
click at [277, 20] on input "scent" at bounding box center [375, 17] width 553 height 18
click at [277, 19] on input "scent" at bounding box center [375, 17] width 553 height 18
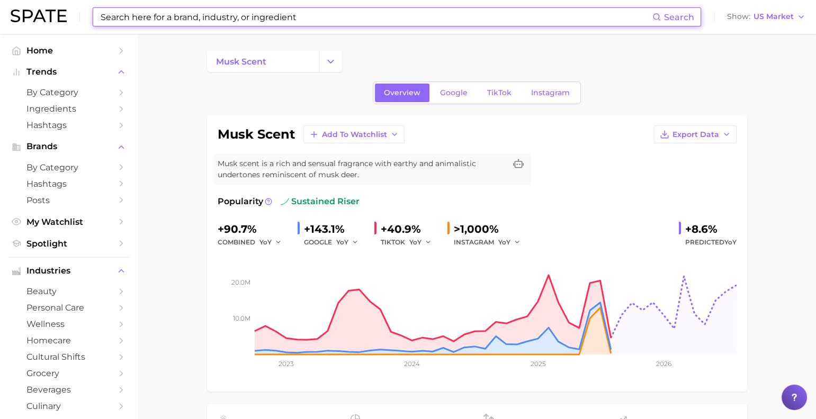
type input "ㅔ"
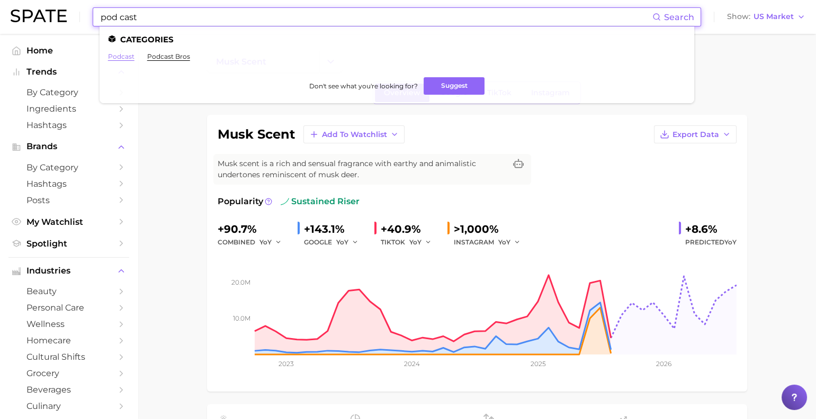
type input "pod cast"
click at [134, 59] on link "podcast" at bounding box center [121, 56] width 26 height 8
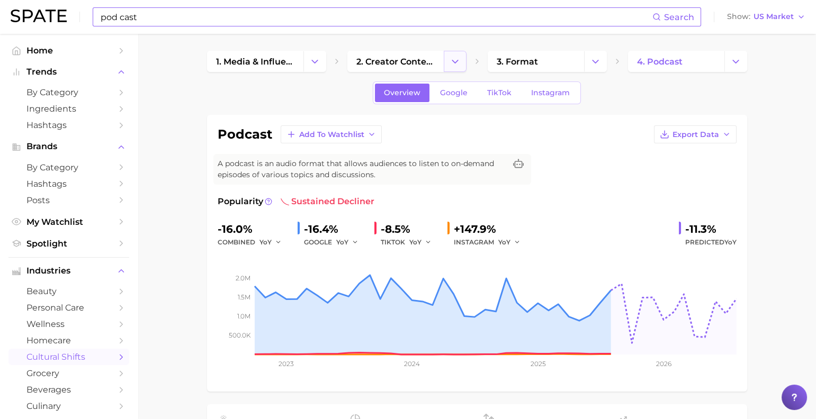
click at [449, 62] on button "Change Category" at bounding box center [454, 61] width 23 height 21
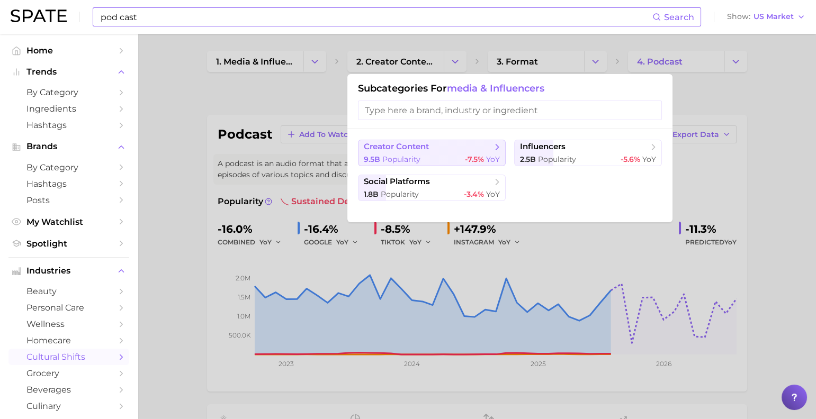
click at [437, 166] on button "creator content 9.5b Popularity -7.5% YoY" at bounding box center [432, 153] width 148 height 26
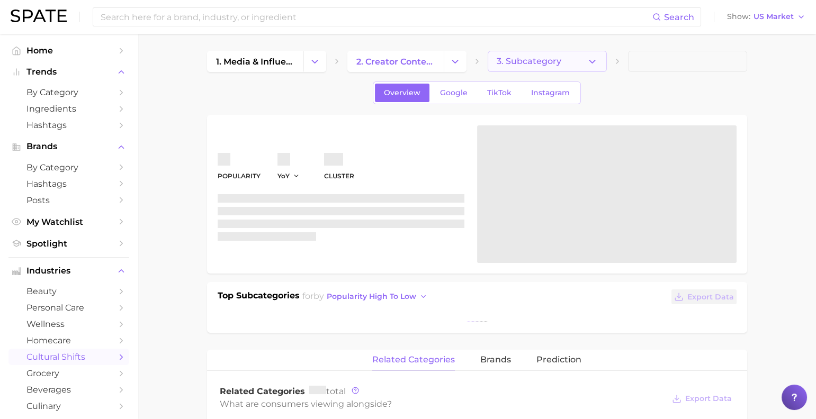
click at [529, 62] on span "3. Subcategory" at bounding box center [528, 62] width 65 height 10
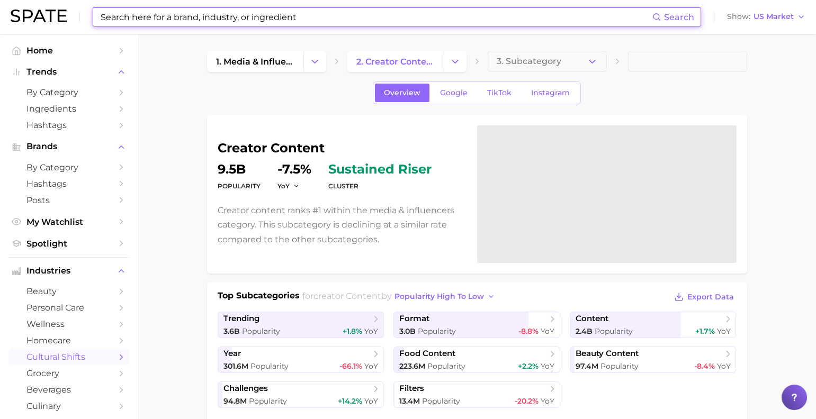
click at [238, 17] on input at bounding box center [375, 17] width 553 height 18
click at [234, 17] on input at bounding box center [375, 17] width 553 height 18
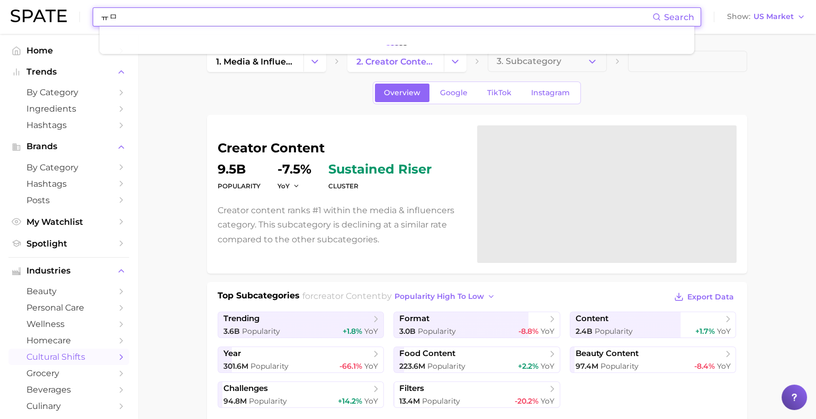
type input "ㅠ"
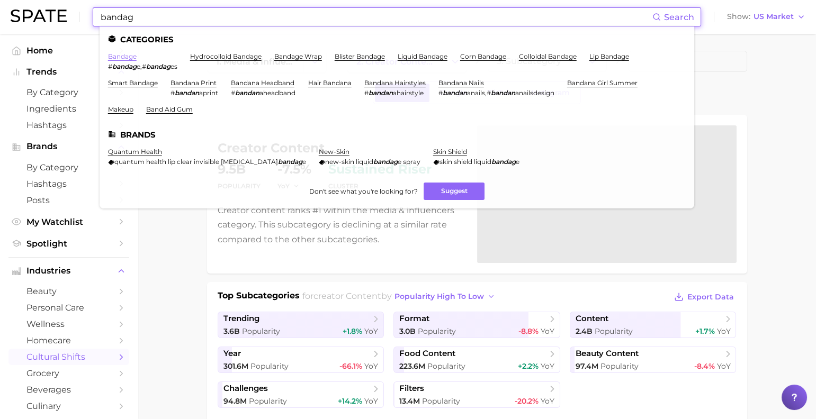
type input "bandag"
click at [135, 57] on link "bandage" at bounding box center [122, 56] width 29 height 8
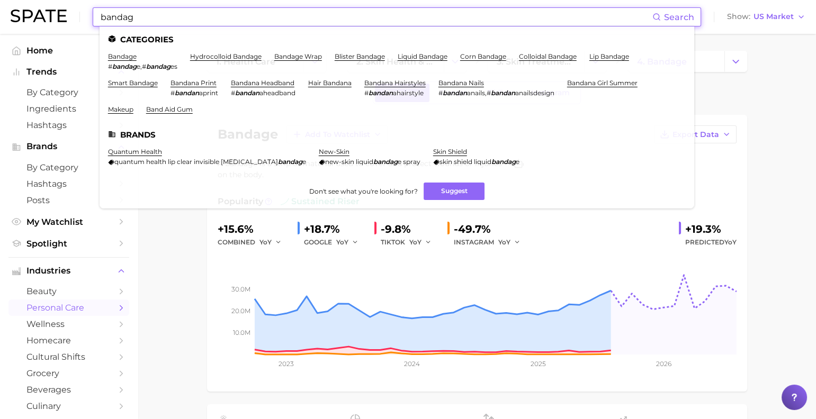
click at [408, 24] on input "bandag" at bounding box center [375, 17] width 553 height 18
click at [261, 56] on link "hydrocolloid bandage" at bounding box center [225, 56] width 71 height 8
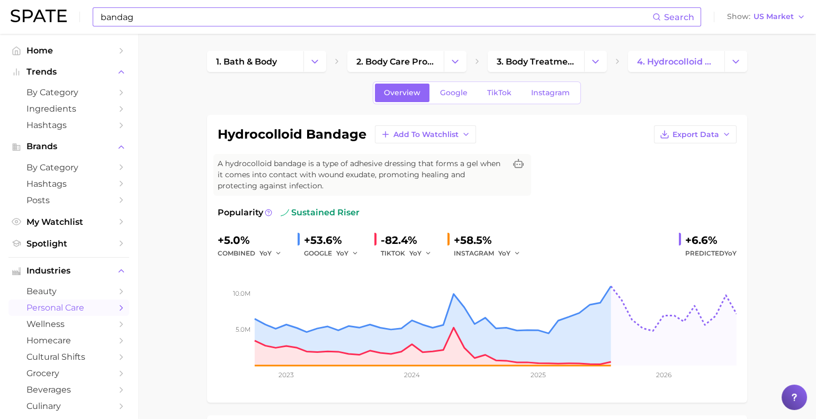
click at [367, 20] on input "bandag" at bounding box center [375, 17] width 553 height 18
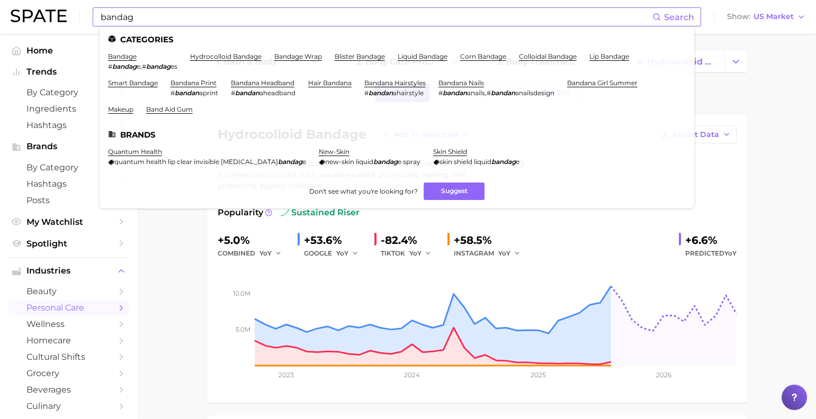
click at [385, 63] on li "blister bandage" at bounding box center [359, 61] width 50 height 18
click at [385, 57] on link "blister bandage" at bounding box center [359, 56] width 50 height 8
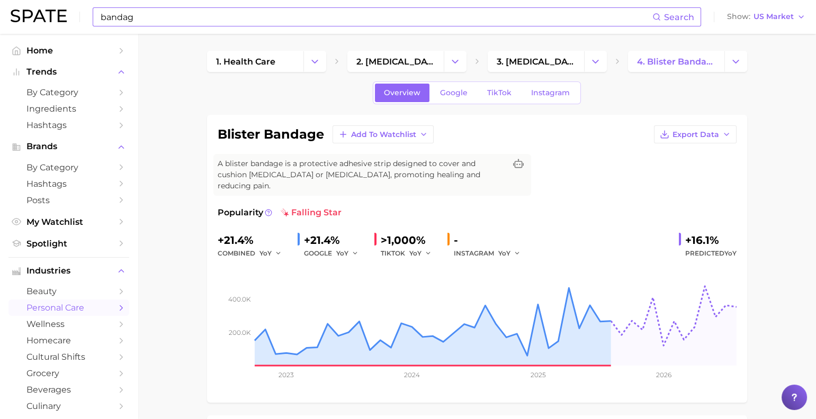
click at [258, 18] on input "bandag" at bounding box center [375, 17] width 553 height 18
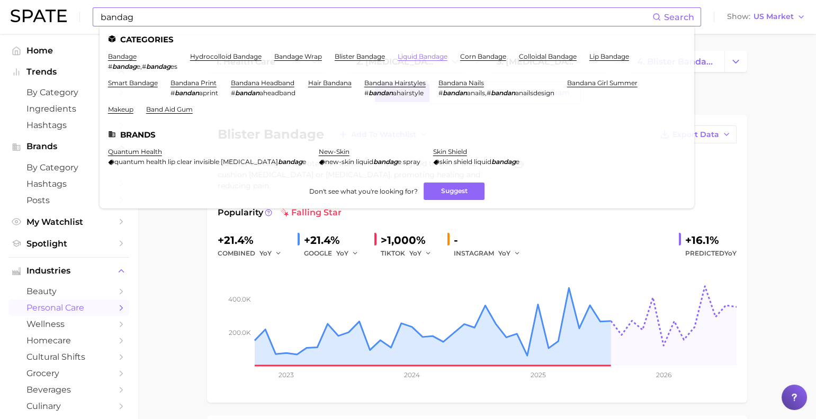
click at [447, 54] on link "liquid bandage" at bounding box center [422, 56] width 50 height 8
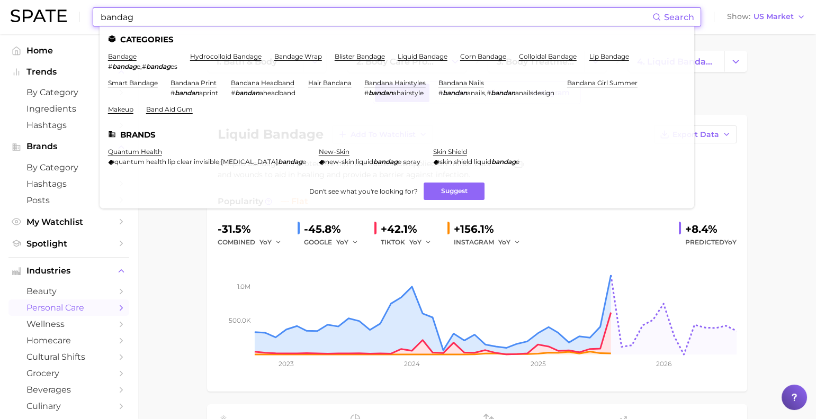
click at [300, 22] on input "bandag" at bounding box center [375, 17] width 553 height 18
paste input "liquid dressin"
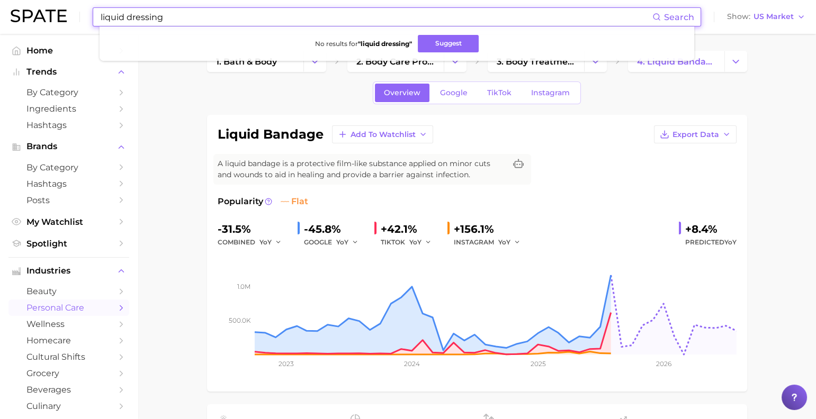
click at [257, 20] on input "liquid dressing" at bounding box center [375, 17] width 553 height 18
paste input "#louisvuittonbeauty"
click at [216, 20] on input "#louisvuittonbeauty" at bounding box center [375, 17] width 553 height 18
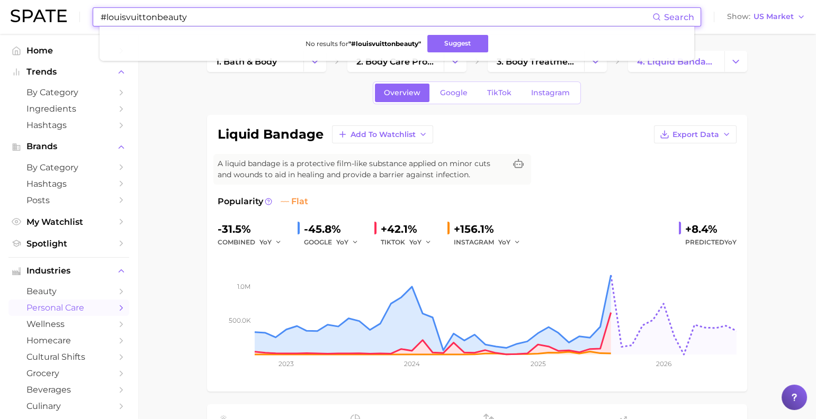
click at [216, 20] on input "#louisvuittonbeauty" at bounding box center [375, 17] width 553 height 18
click at [221, 21] on input "#louisvuittonbeauty" at bounding box center [375, 17] width 553 height 18
click at [123, 19] on input "#louisvuittonbeauty" at bounding box center [375, 17] width 553 height 18
drag, startPoint x: 191, startPoint y: 17, endPoint x: 251, endPoint y: 22, distance: 60.0
click at [251, 22] on input "louisvuittonbeauty" at bounding box center [375, 17] width 553 height 18
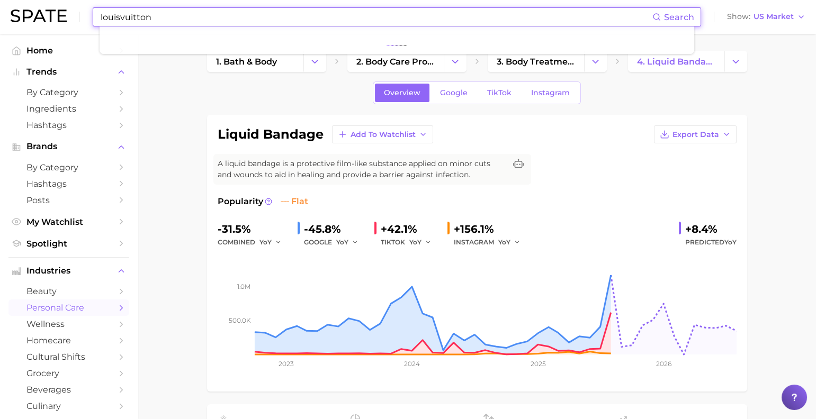
type input "louisvuitton"
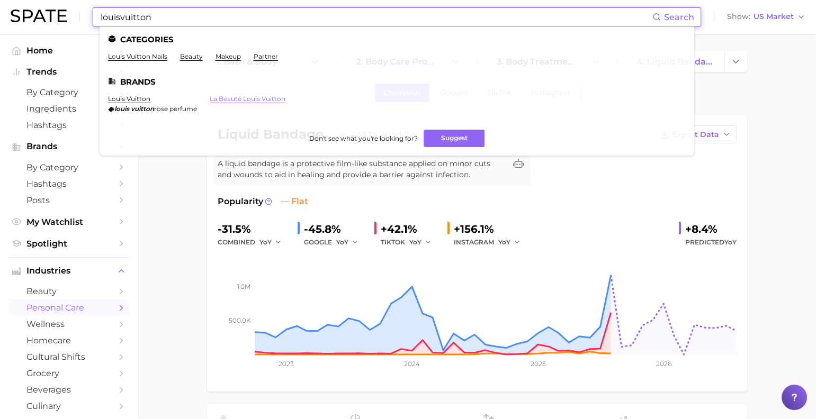
click at [252, 101] on link "la beauté louis vuitton" at bounding box center [248, 99] width 76 height 8
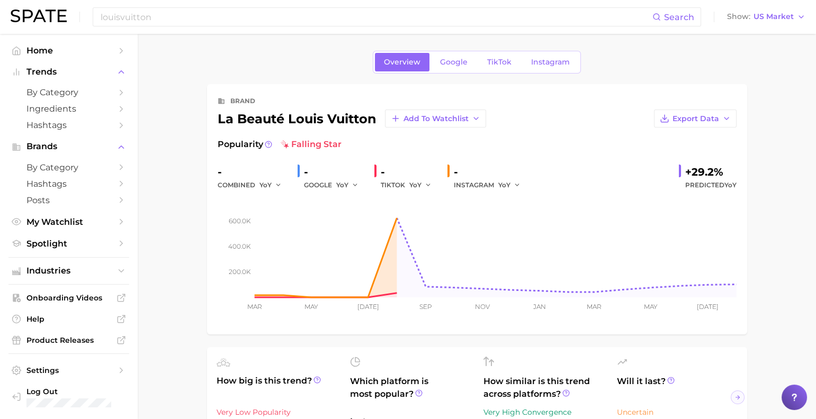
drag, startPoint x: 234, startPoint y: 119, endPoint x: 219, endPoint y: 123, distance: 15.9
click at [234, 120] on div "la beauté louis vuitton Add to Watchlist" at bounding box center [352, 119] width 268 height 18
drag, startPoint x: 218, startPoint y: 124, endPoint x: 375, endPoint y: 126, distance: 156.7
click at [375, 126] on div "la beauté louis vuitton Add to Watchlist" at bounding box center [352, 119] width 268 height 18
copy div "la beauté louis vuitton"
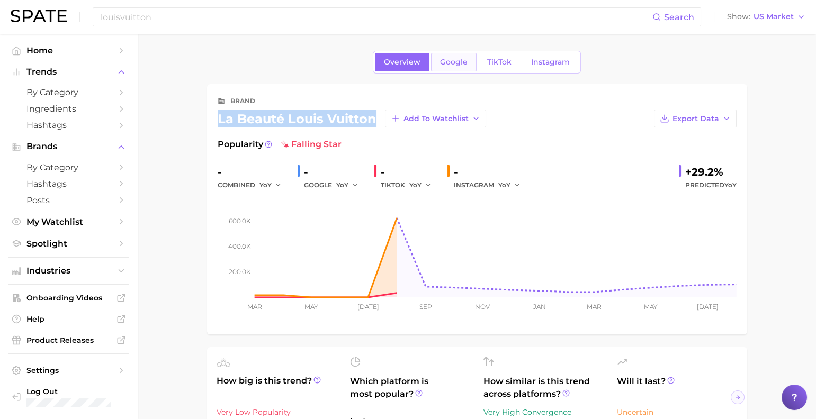
click at [450, 67] on span "Google" at bounding box center [454, 62] width 28 height 9
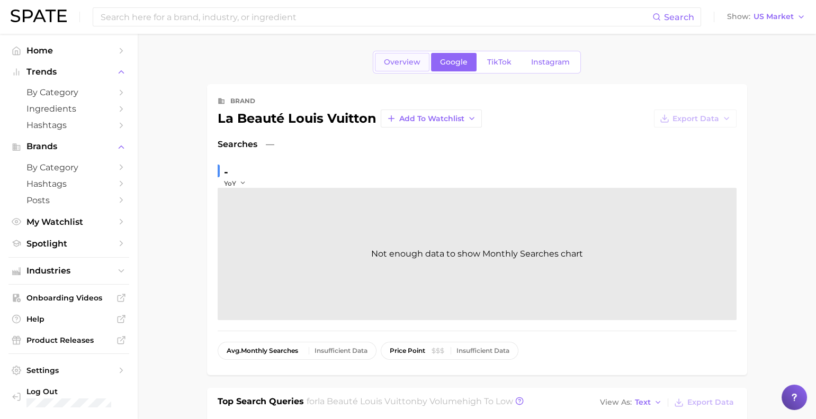
click at [384, 65] on span "Overview" at bounding box center [402, 62] width 37 height 9
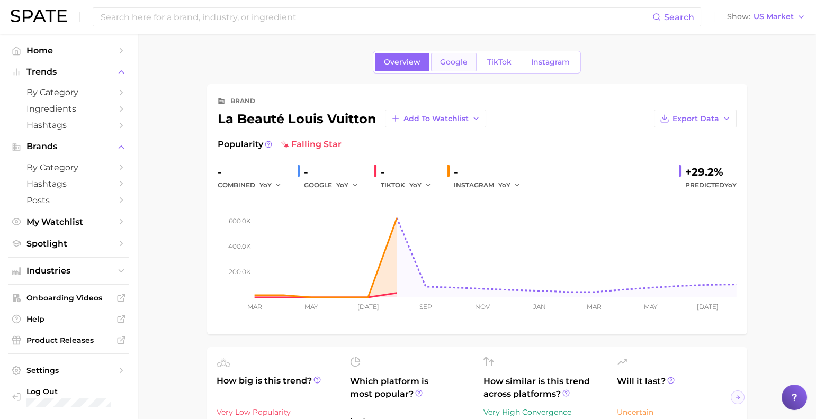
click at [436, 54] on link "Google" at bounding box center [454, 62] width 46 height 19
